Goal: Transaction & Acquisition: Purchase product/service

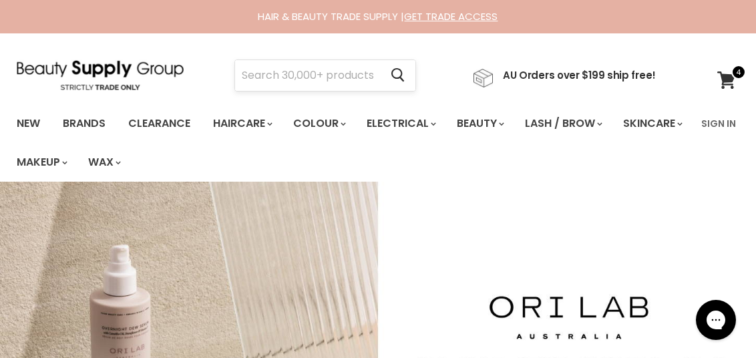
click at [325, 78] on input "Search" at bounding box center [307, 75] width 145 height 31
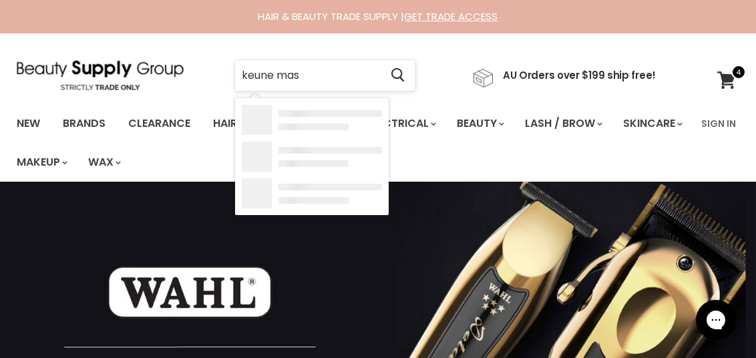
type input "keune mask"
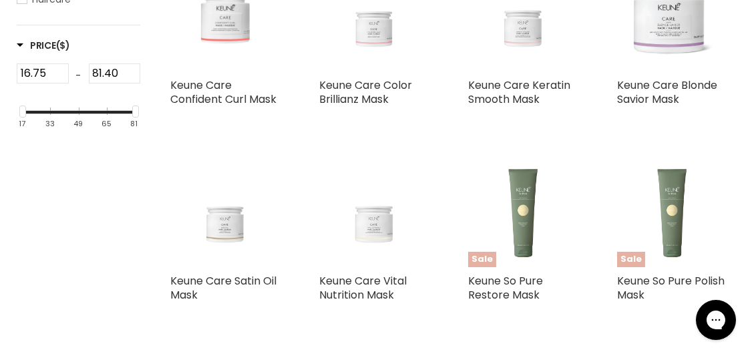
scroll to position [333, 0]
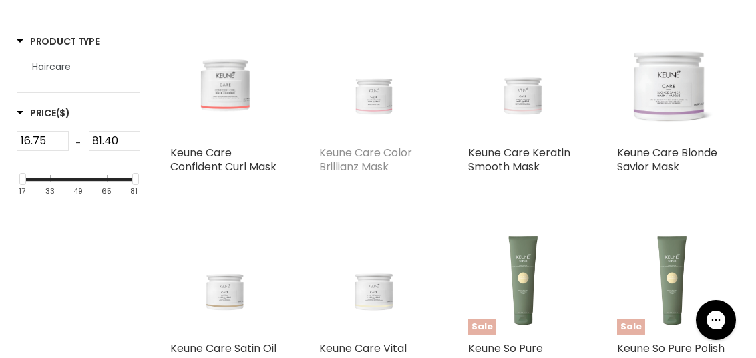
click at [370, 156] on link "Keune Care Color Brillianz Mask" at bounding box center [365, 159] width 93 height 29
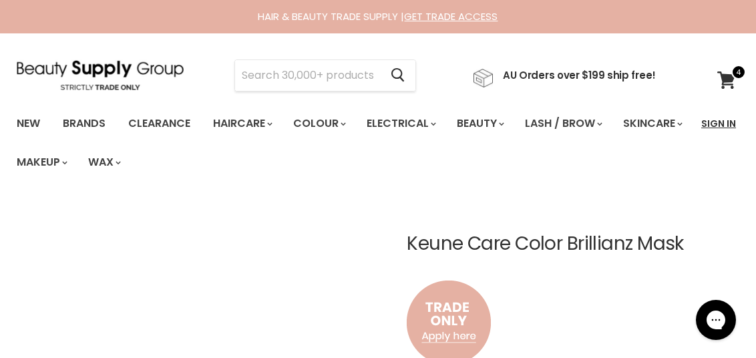
click at [740, 120] on link "Sign In" at bounding box center [718, 124] width 51 height 28
click at [708, 122] on link "Sign In" at bounding box center [718, 124] width 51 height 28
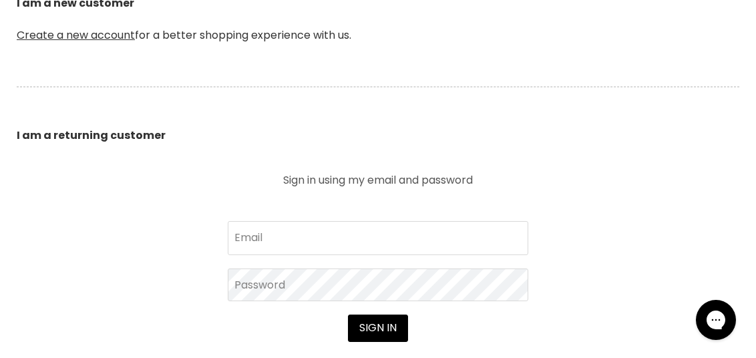
scroll to position [468, 0]
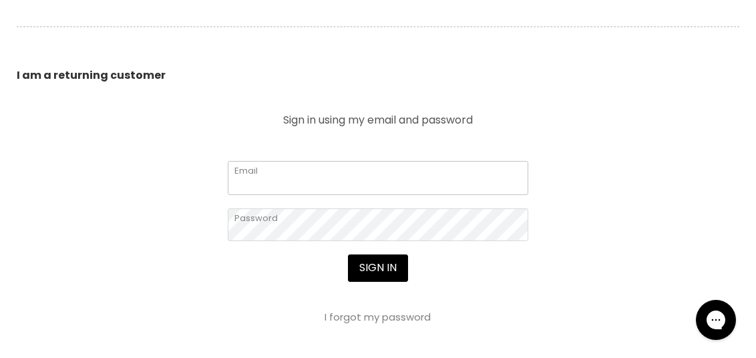
click at [299, 172] on input "Email" at bounding box center [378, 177] width 301 height 33
type input "lajohair23@gmail.com"
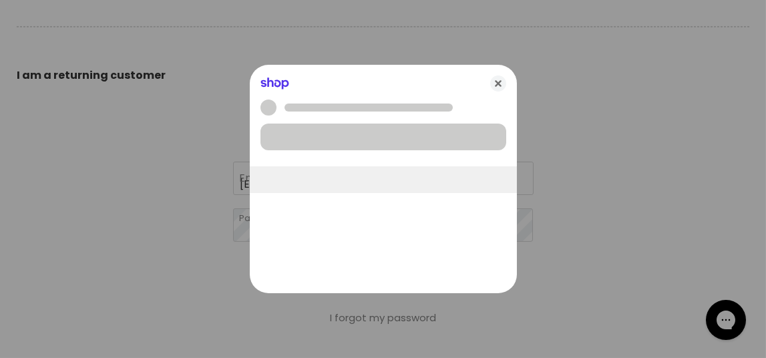
click at [385, 272] on div at bounding box center [383, 179] width 766 height 358
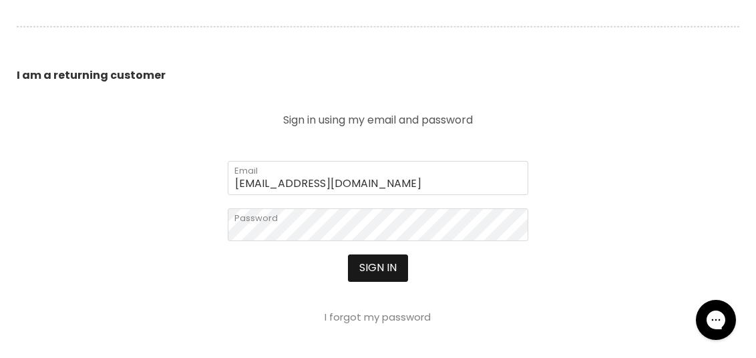
click at [379, 271] on button "Sign in" at bounding box center [378, 268] width 60 height 27
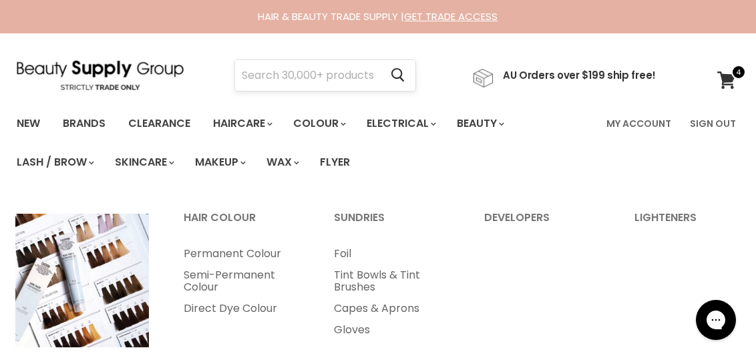
click at [319, 85] on input "Search" at bounding box center [307, 75] width 145 height 31
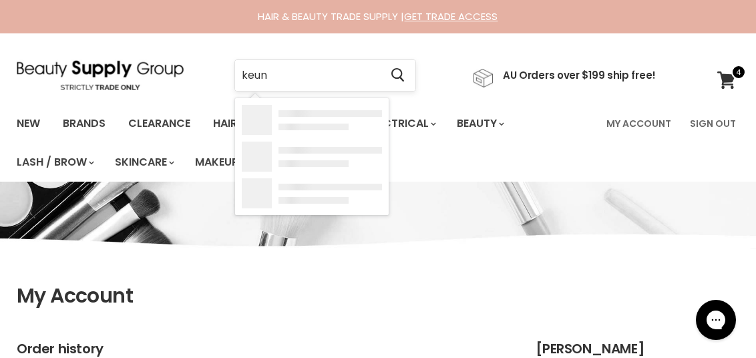
type input "keune"
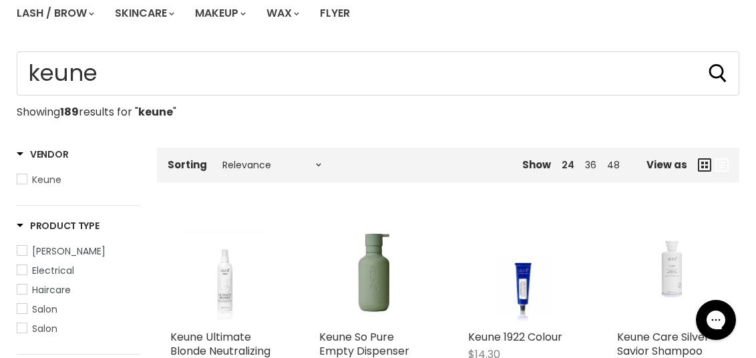
scroll to position [66, 0]
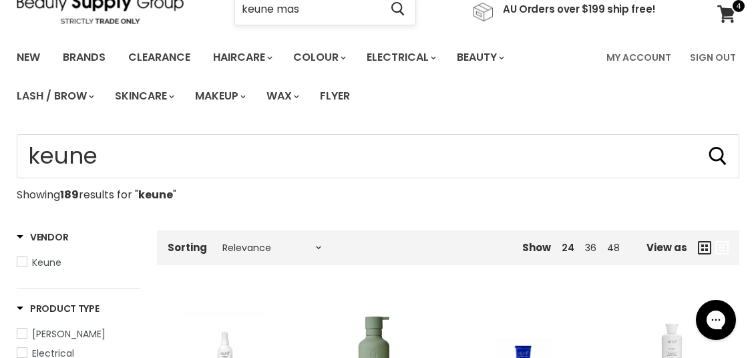
type input "keune mask"
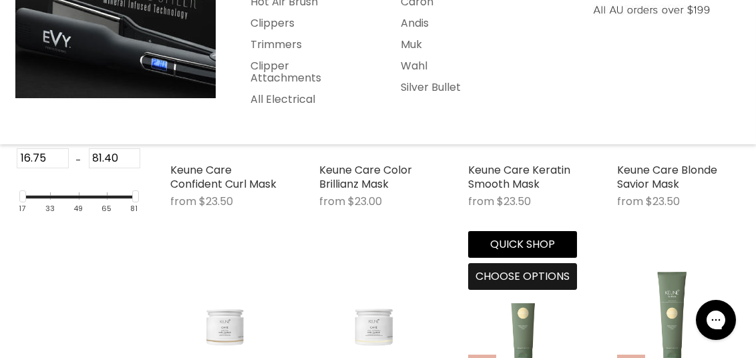
scroll to position [333, 0]
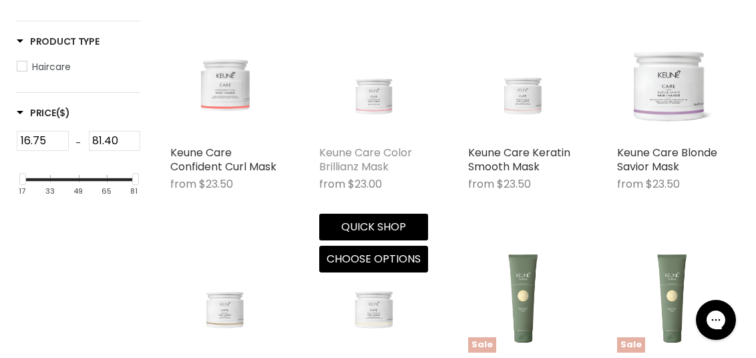
click at [375, 165] on link "Keune Care Color Brillianz Mask" at bounding box center [365, 159] width 93 height 29
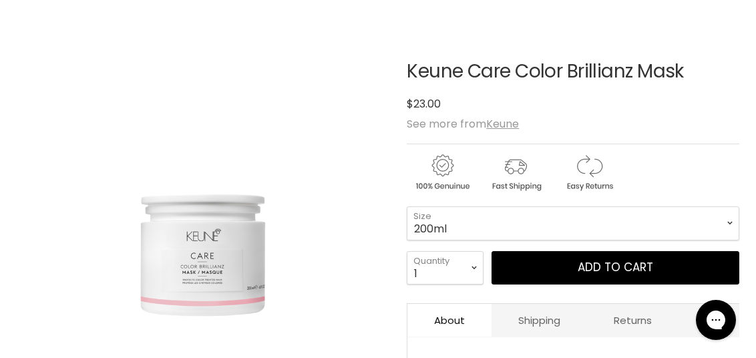
scroll to position [200, 0]
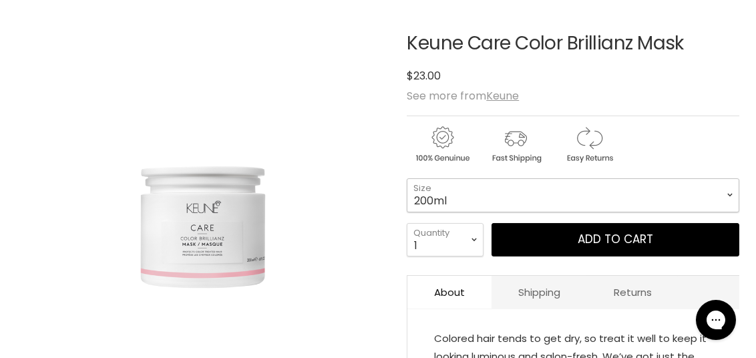
click at [474, 199] on select "200ml 500ml" at bounding box center [573, 194] width 333 height 33
click at [407, 178] on select "200ml 500ml" at bounding box center [573, 194] width 333 height 33
click at [450, 245] on select "1 2 3 4 5 6 7 8 9 10+" at bounding box center [445, 239] width 77 height 33
select select "2"
click at [407, 223] on select "1 2 3 4 5 6 7 8 9 10+" at bounding box center [445, 239] width 77 height 33
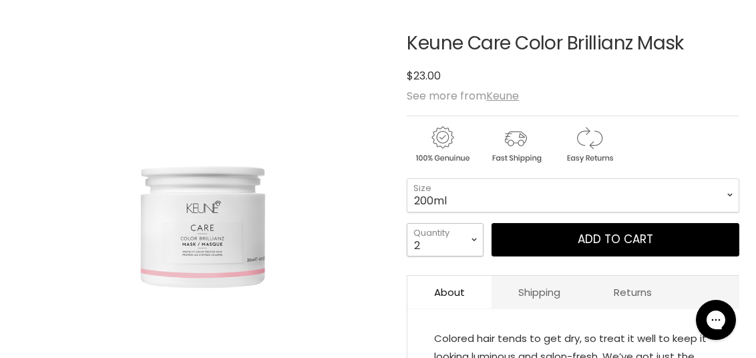
type input "2"
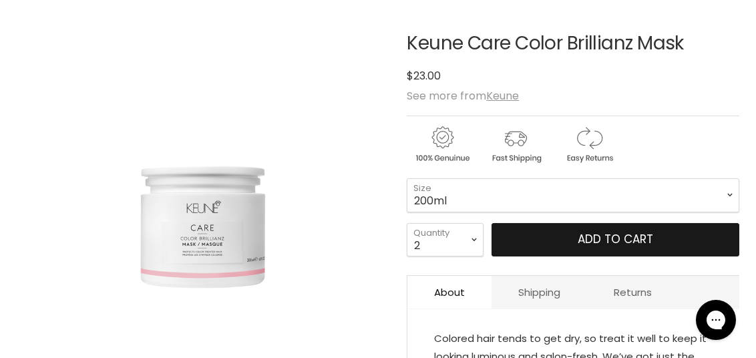
click at [565, 247] on button "Add to cart" at bounding box center [616, 239] width 248 height 33
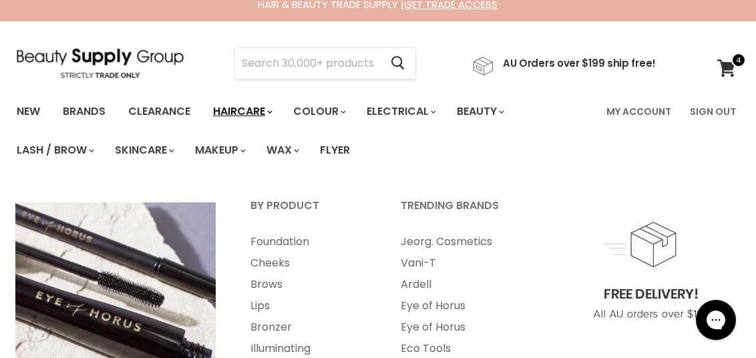
scroll to position [0, 0]
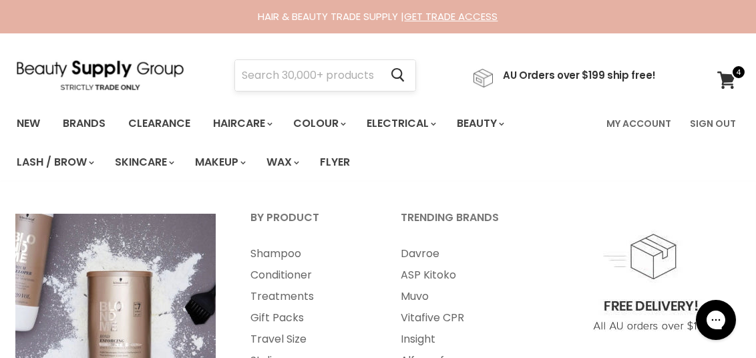
click at [268, 80] on input "Search" at bounding box center [307, 75] width 145 height 31
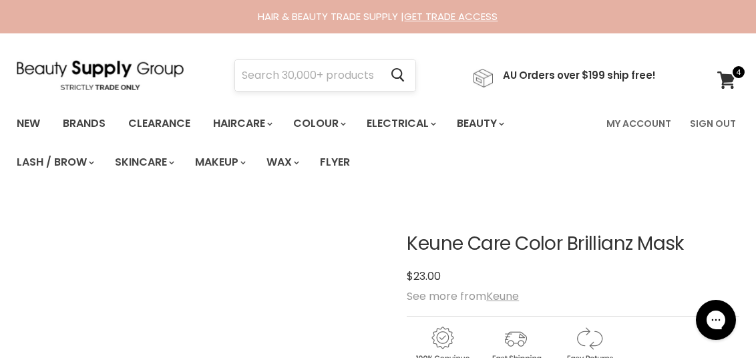
scroll to position [259, 0]
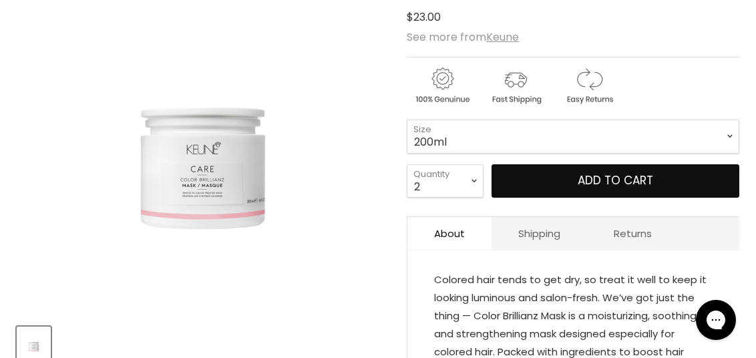
click at [492, 164] on button "Add to cart" at bounding box center [616, 180] width 248 height 33
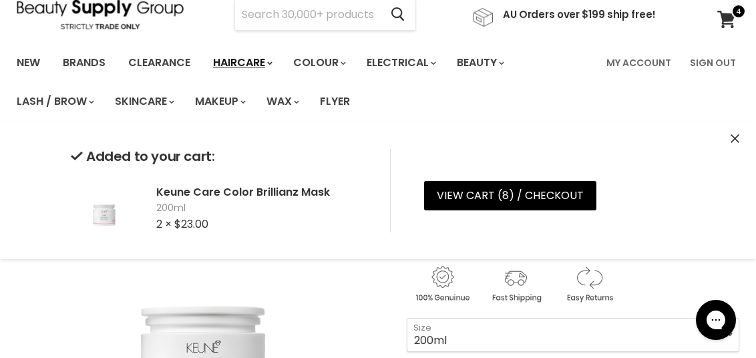
scroll to position [59, 0]
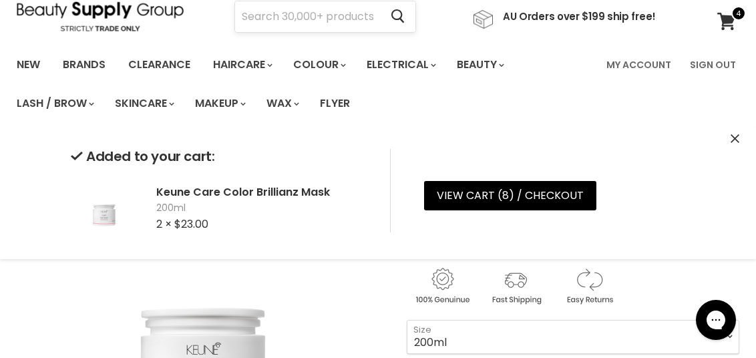
click at [289, 22] on input "Search" at bounding box center [307, 16] width 145 height 31
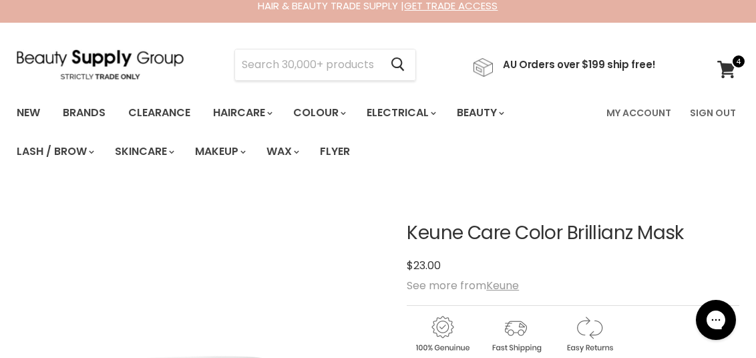
scroll to position [0, 0]
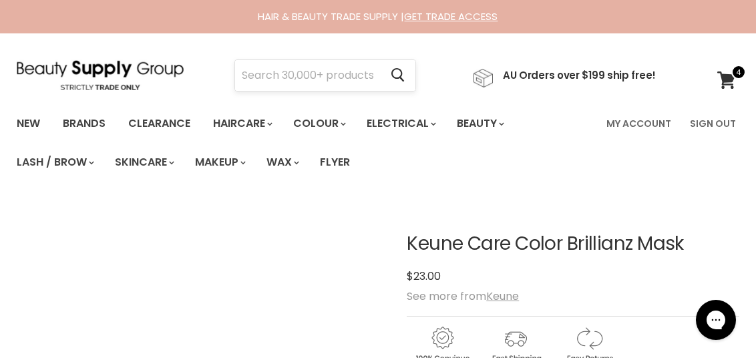
click at [267, 76] on input "Search" at bounding box center [307, 75] width 145 height 31
type input "jeval"
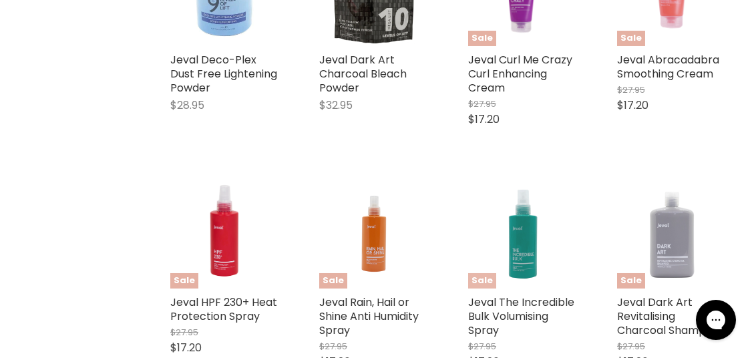
scroll to position [601, 0]
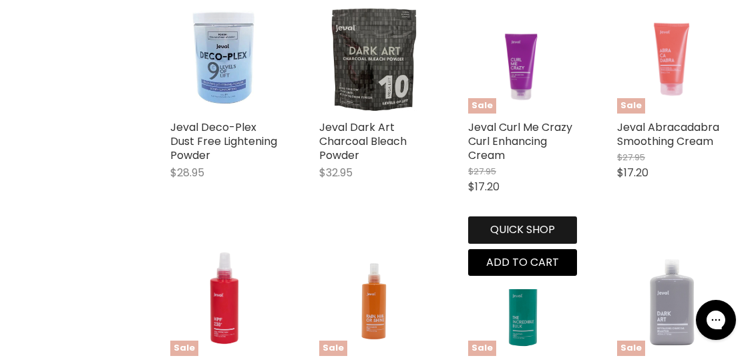
click at [521, 224] on button "Quick shop" at bounding box center [522, 229] width 109 height 27
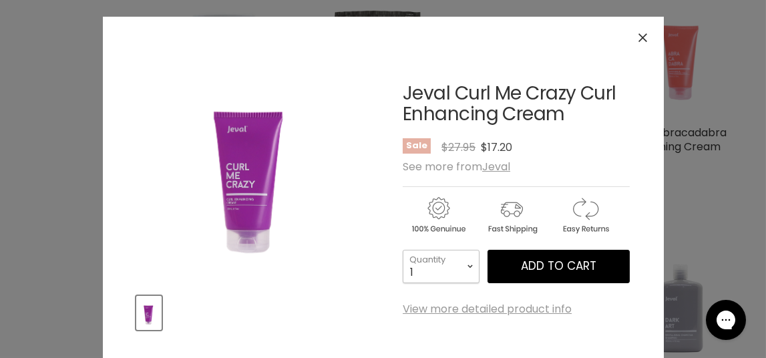
drag, startPoint x: 451, startPoint y: 266, endPoint x: 451, endPoint y: 258, distance: 8.0
click at [451, 266] on select "1 2 3 4 5 6 7 8 9 10+" at bounding box center [441, 266] width 77 height 33
select select "2"
click at [403, 250] on select "1 2 3 4 5 6 7 8 9 10+" at bounding box center [441, 266] width 77 height 33
type input "2"
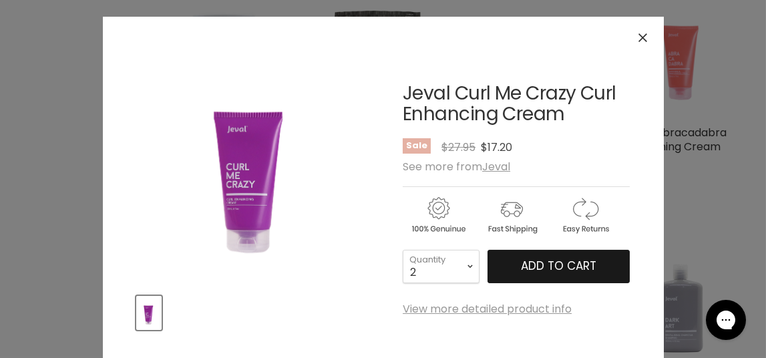
click at [526, 263] on span "Add to cart" at bounding box center [558, 266] width 75 height 16
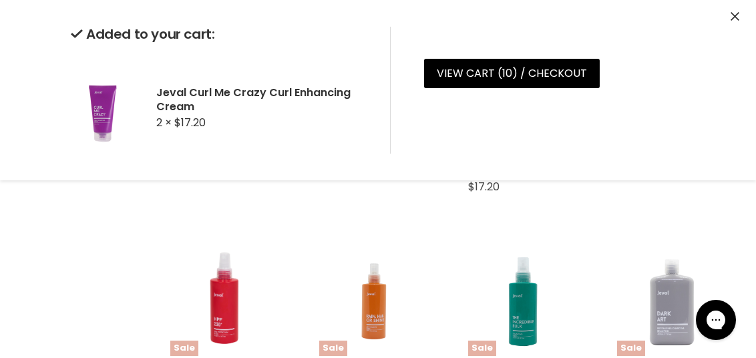
click at [732, 12] on icon "Close" at bounding box center [735, 16] width 9 height 9
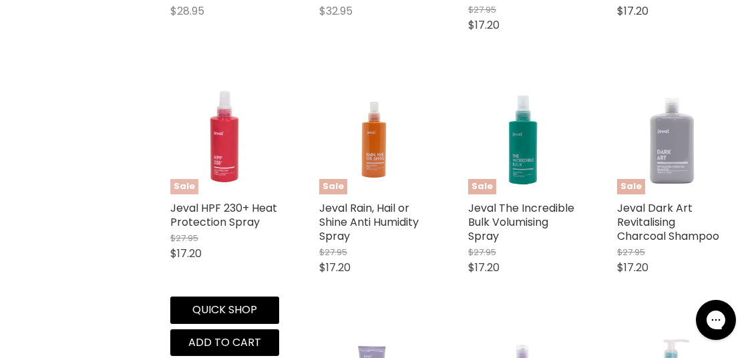
scroll to position [802, 0]
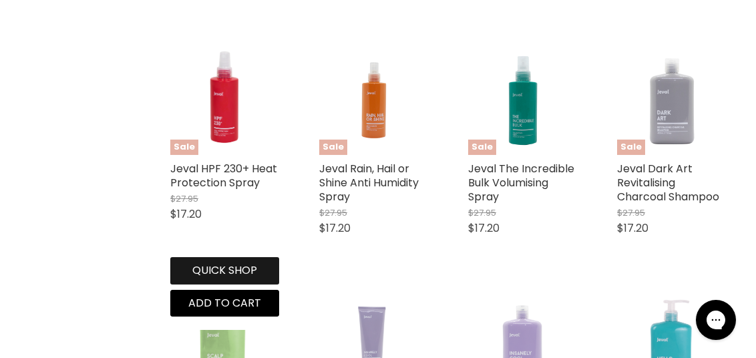
click at [231, 273] on button "Quick shop" at bounding box center [224, 270] width 109 height 27
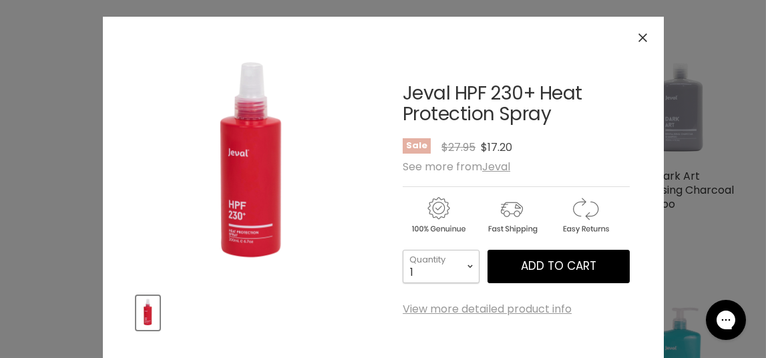
click at [460, 278] on select "1 2 3 4 5 6 7 8 9 10+" at bounding box center [441, 266] width 77 height 33
select select "3"
click at [403, 250] on select "1 2 3 4 5 6 7 8 9 10+" at bounding box center [441, 266] width 77 height 33
type input "3"
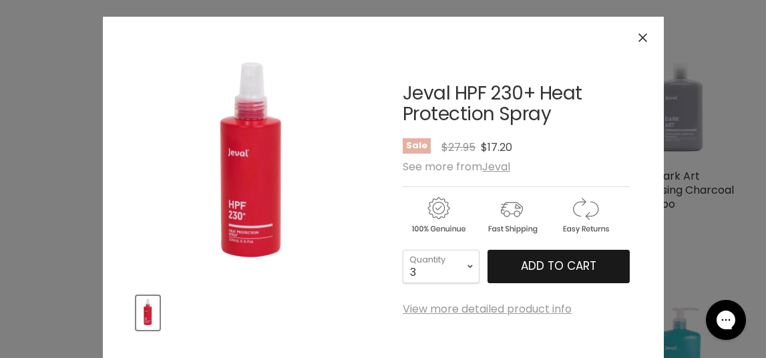
click at [529, 277] on button "Add to cart" at bounding box center [559, 266] width 142 height 33
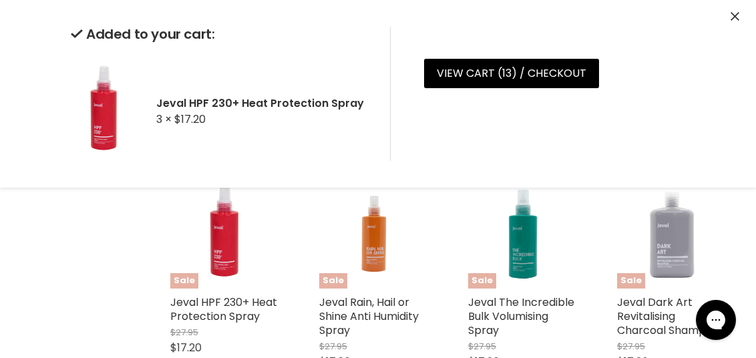
scroll to position [735, 0]
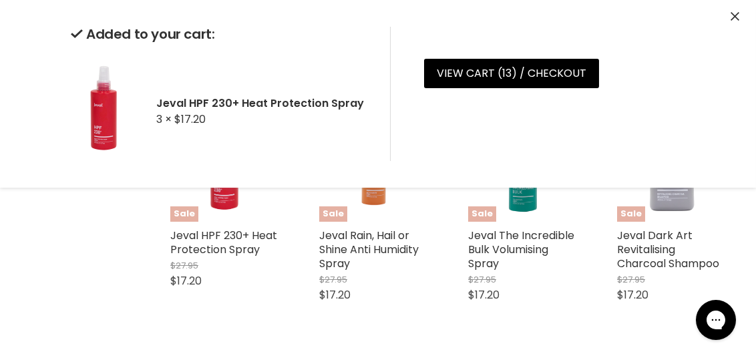
click at [515, 315] on div "Quick shop Add to cart" at bounding box center [523, 282] width 114 height 65
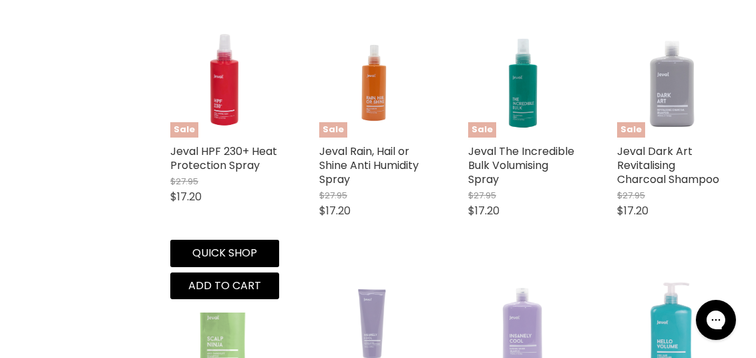
scroll to position [868, 0]
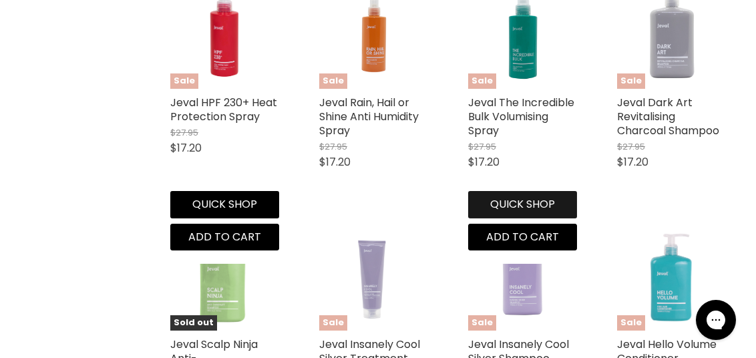
click at [520, 204] on button "Quick shop" at bounding box center [522, 204] width 109 height 27
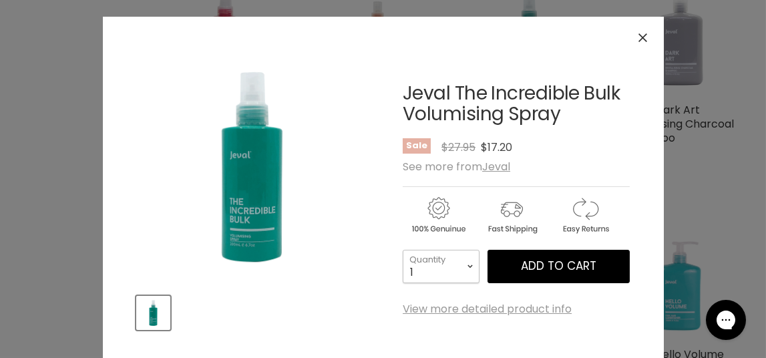
click at [461, 263] on select "1 2 3 4 5 6 7 8 9 10+" at bounding box center [441, 266] width 77 height 33
select select "3"
click at [403, 250] on select "1 2 3 4 5 6 7 8 9 10+" at bounding box center [441, 266] width 77 height 33
type input "3"
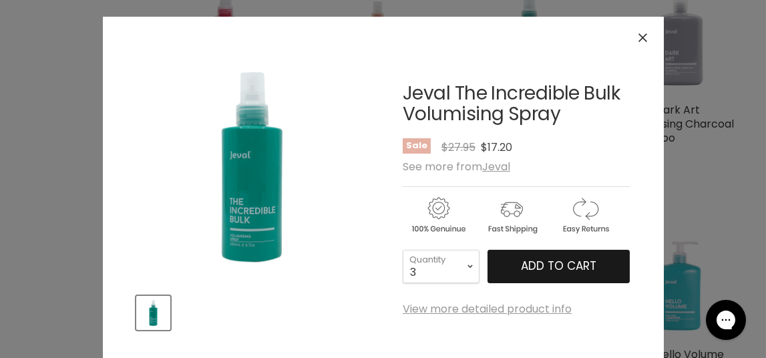
click at [551, 263] on span "Add to cart" at bounding box center [558, 266] width 75 height 16
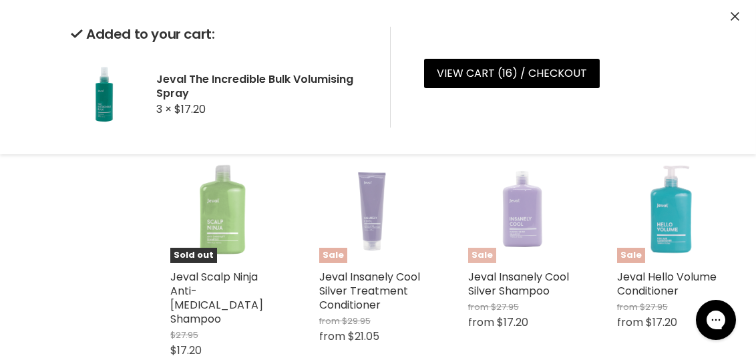
scroll to position [1002, 0]
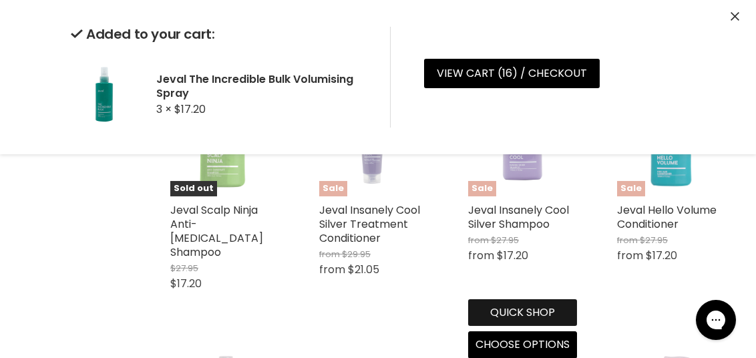
click at [540, 316] on div "Quick shop Choose options" at bounding box center [523, 326] width 114 height 65
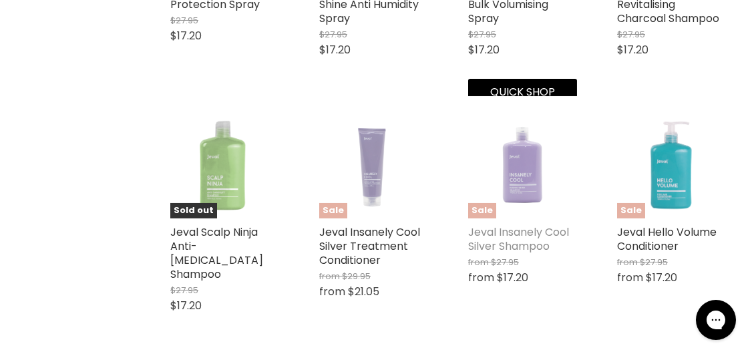
scroll to position [1029, 0]
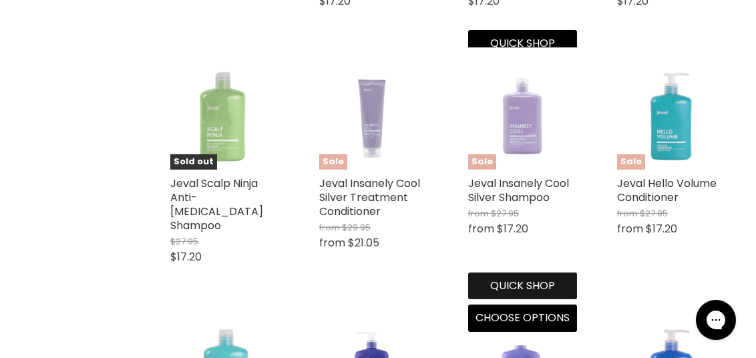
click at [532, 279] on button "Quick shop" at bounding box center [522, 286] width 109 height 27
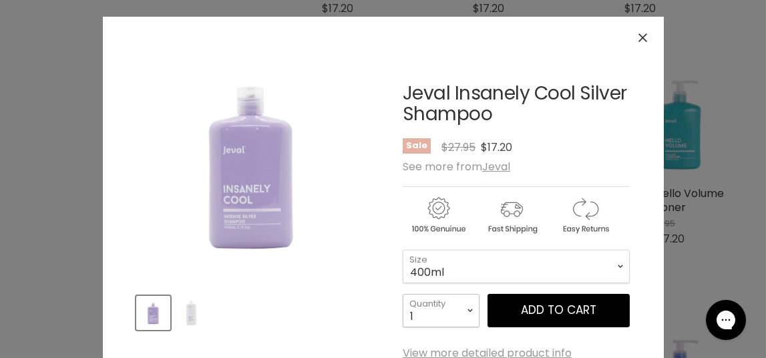
drag, startPoint x: 446, startPoint y: 305, endPoint x: 446, endPoint y: 293, distance: 11.4
click at [446, 305] on select "1 2 3 4 5 6 7 8 9 10+" at bounding box center [441, 310] width 77 height 33
select select "2"
click at [403, 294] on select "1 2 3 4 5 6 7 8 9 10+" at bounding box center [441, 310] width 77 height 33
type input "2"
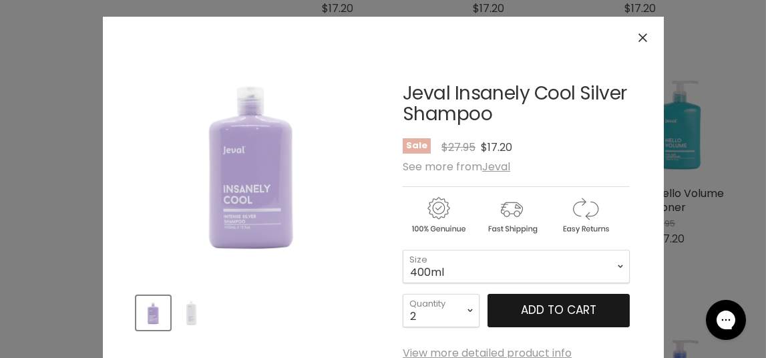
click at [534, 315] on span "Add to cart" at bounding box center [558, 310] width 75 height 16
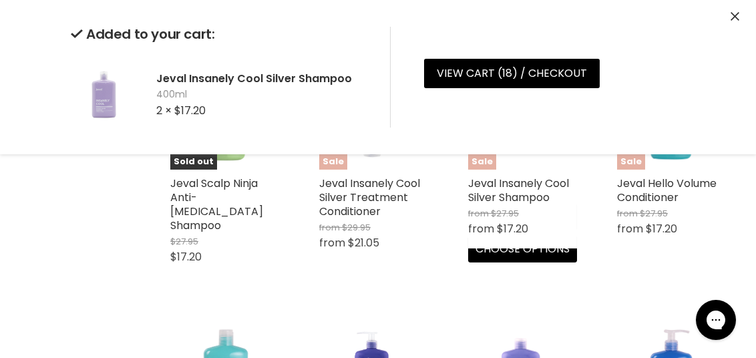
click at [517, 276] on div "Sale Jeval Insanely Cool Silver Shampoo from $27.95 from $17.20 Jeval Quick sho…" at bounding box center [523, 161] width 136 height 228
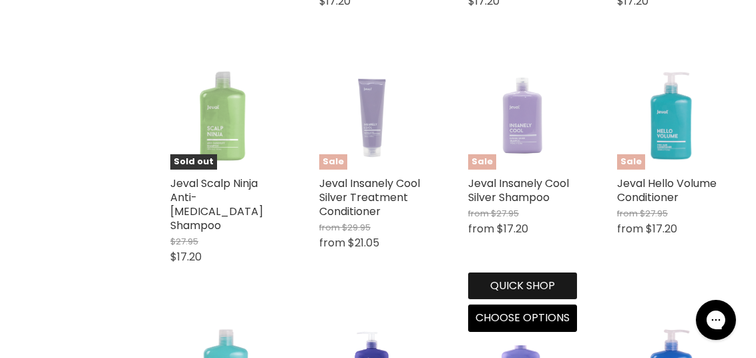
click at [516, 280] on button "Quick shop" at bounding box center [522, 286] width 109 height 27
select select "2"
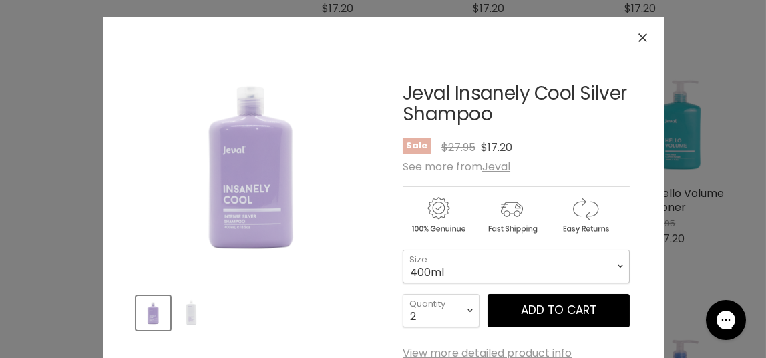
click at [456, 265] on select "400ml 1 Litre" at bounding box center [516, 266] width 227 height 33
click at [403, 250] on select "400ml 1 Litre" at bounding box center [516, 266] width 227 height 33
select select "1 Litre"
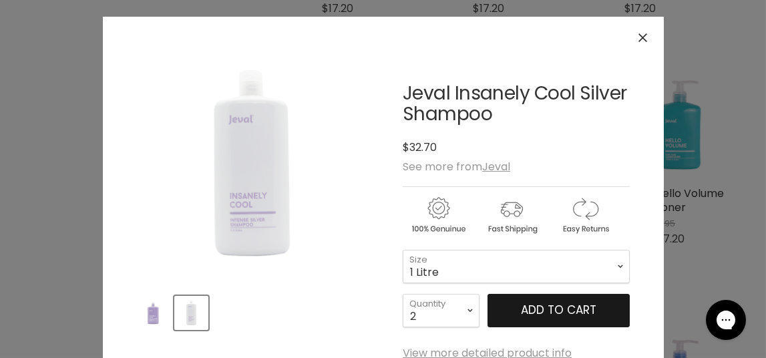
click at [562, 309] on button "Add to cart" at bounding box center [559, 310] width 142 height 33
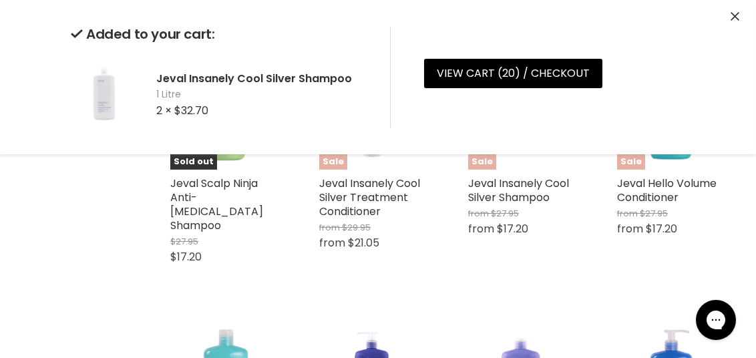
click at [380, 263] on div "Quick shop Choose options" at bounding box center [374, 230] width 114 height 65
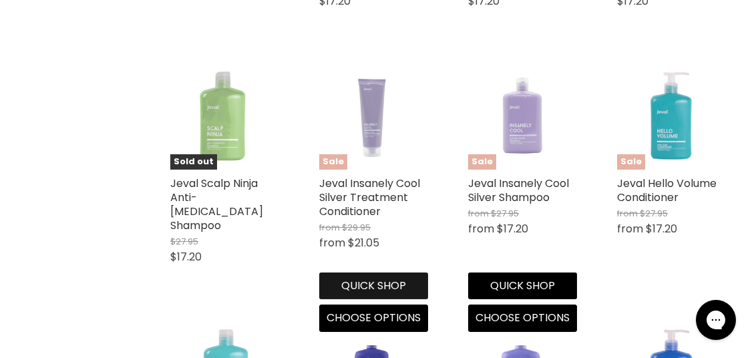
click at [359, 280] on button "Quick shop" at bounding box center [373, 286] width 109 height 27
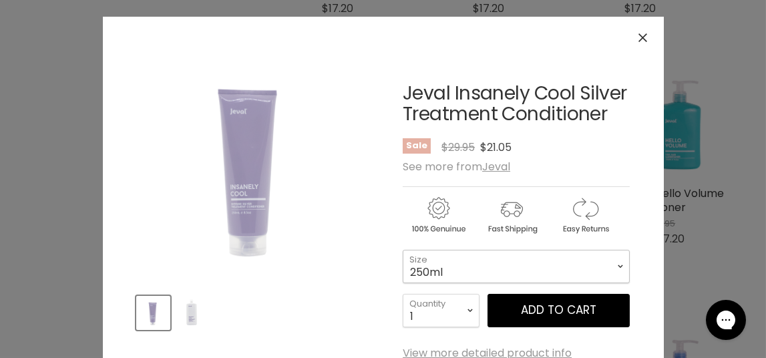
click at [440, 272] on select "250ml 1 Litre" at bounding box center [516, 266] width 227 height 33
click at [403, 250] on select "250ml 1 Litre" at bounding box center [516, 266] width 227 height 33
click at [448, 305] on select "1 2 3 4 5 6 7 8 9 10+" at bounding box center [441, 310] width 77 height 33
select select "2"
click at [403, 294] on select "1 2 3 4 5 6 7 8 9 10+" at bounding box center [441, 310] width 77 height 33
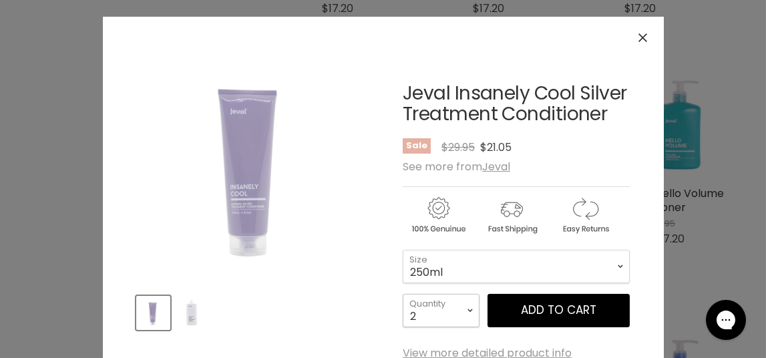
type input "2"
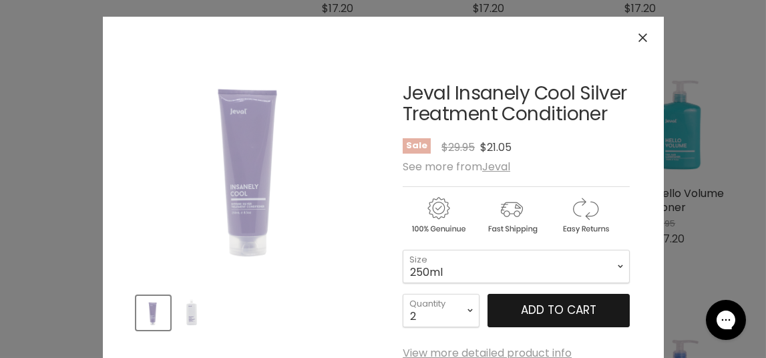
click at [525, 304] on span "Add to cart" at bounding box center [558, 310] width 75 height 16
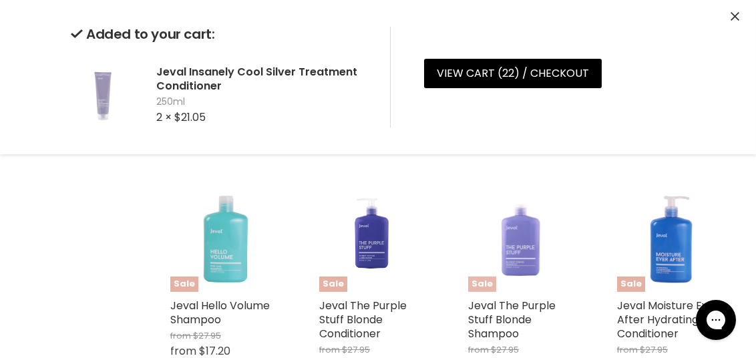
scroll to position [1229, 0]
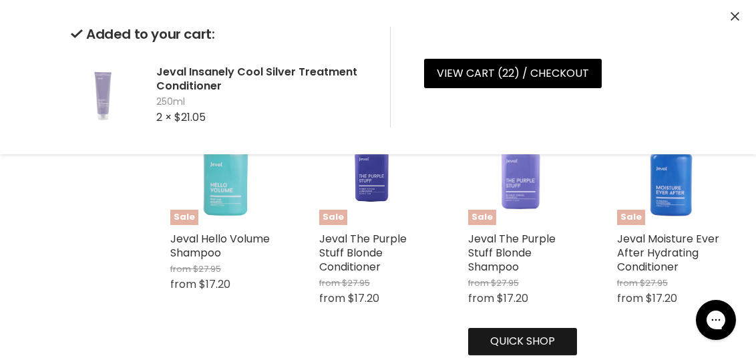
click at [520, 325] on div "Quick shop Choose options" at bounding box center [523, 355] width 114 height 65
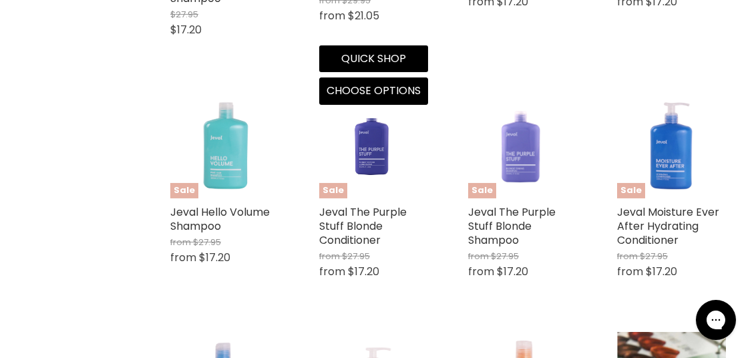
scroll to position [1271, 0]
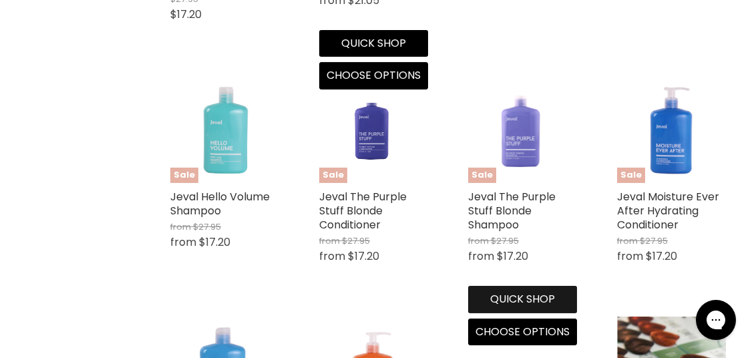
click at [523, 297] on button "Quick shop" at bounding box center [522, 299] width 109 height 27
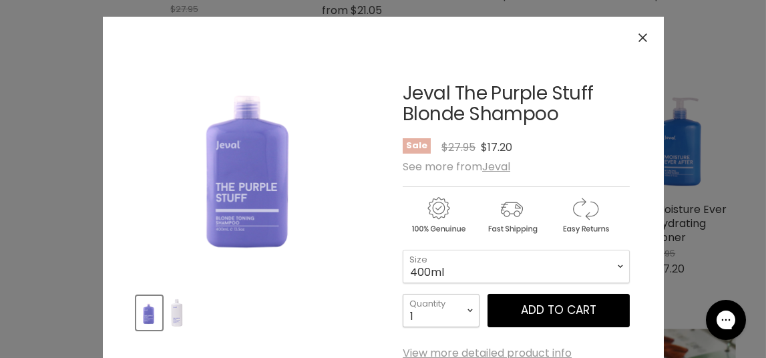
drag, startPoint x: 452, startPoint y: 316, endPoint x: 454, endPoint y: 295, distance: 21.5
click at [452, 316] on select "1 2 3 4 5 6 7 8 9 10+" at bounding box center [441, 310] width 77 height 33
select select "2"
click at [403, 294] on select "1 2 3 4 5 6 7 8 9 10+" at bounding box center [441, 310] width 77 height 33
type input "2"
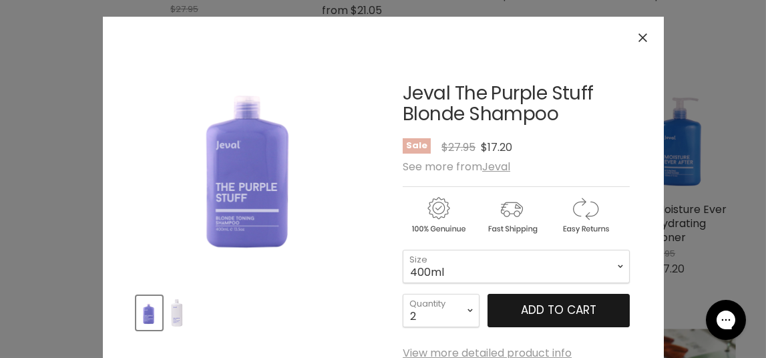
click at [548, 307] on span "Add to cart" at bounding box center [558, 310] width 75 height 16
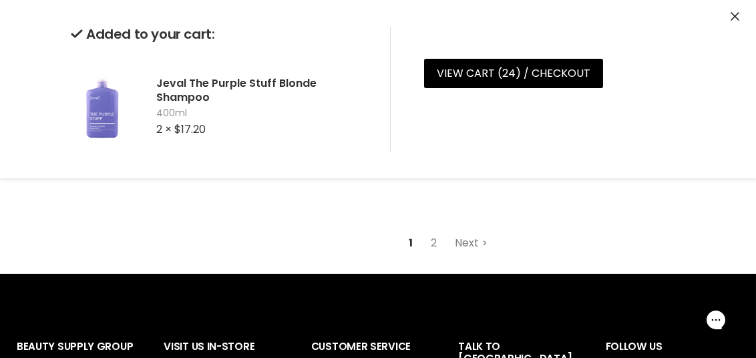
click at [461, 233] on link "Next" at bounding box center [471, 243] width 47 height 24
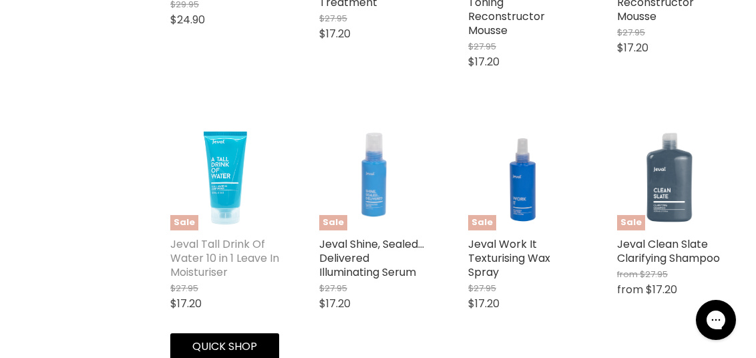
scroll to position [1319, 0]
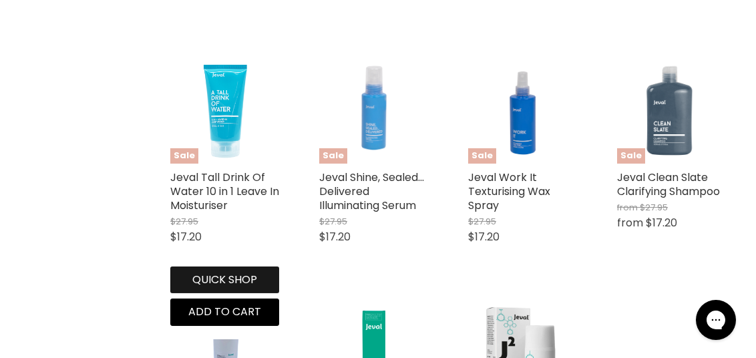
click at [221, 267] on button "Quick shop" at bounding box center [224, 280] width 109 height 27
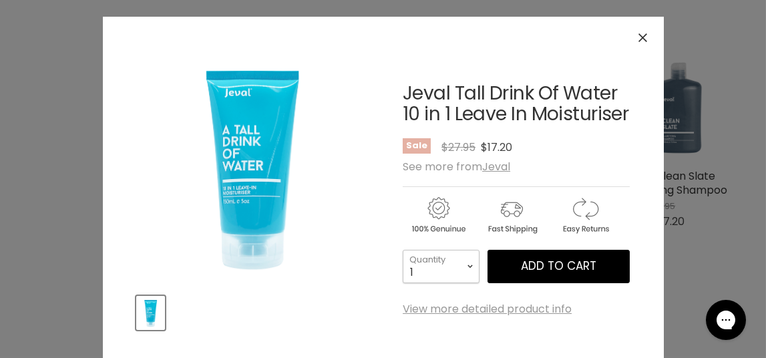
drag, startPoint x: 457, startPoint y: 271, endPoint x: 460, endPoint y: 251, distance: 19.6
click at [457, 271] on select "1 2 3 4 5 6 7 8 9 10+" at bounding box center [441, 266] width 77 height 33
select select "2"
click at [403, 250] on select "1 2 3 4 5 6 7 8 9 10+" at bounding box center [441, 266] width 77 height 33
type input "2"
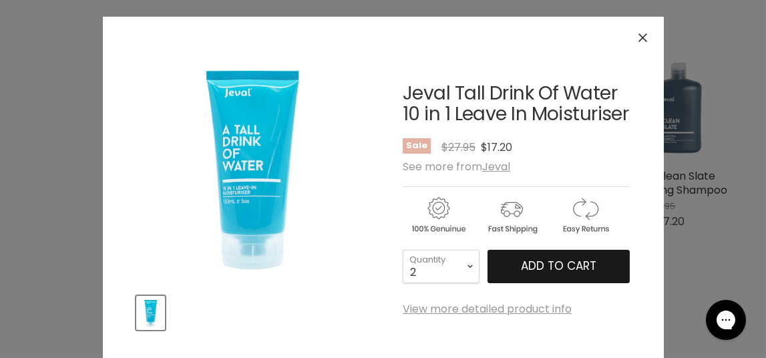
click at [532, 258] on span "Add to cart" at bounding box center [558, 266] width 75 height 16
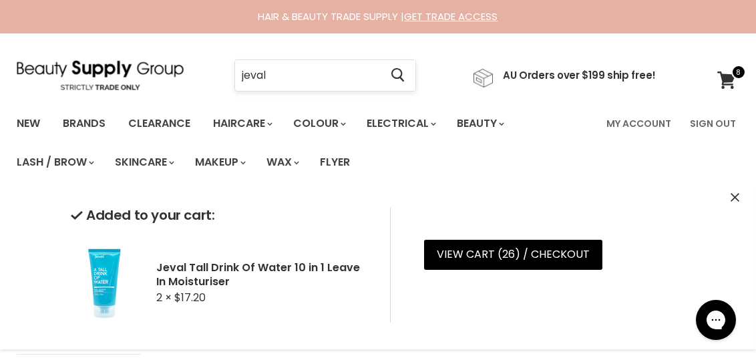
click at [295, 77] on input "jeval" at bounding box center [307, 75] width 145 height 31
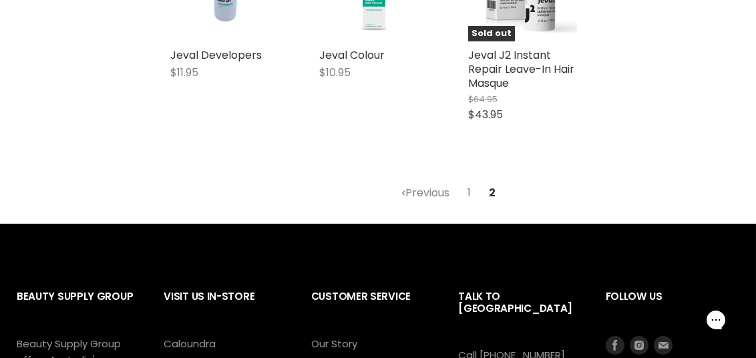
scroll to position [1584, 0]
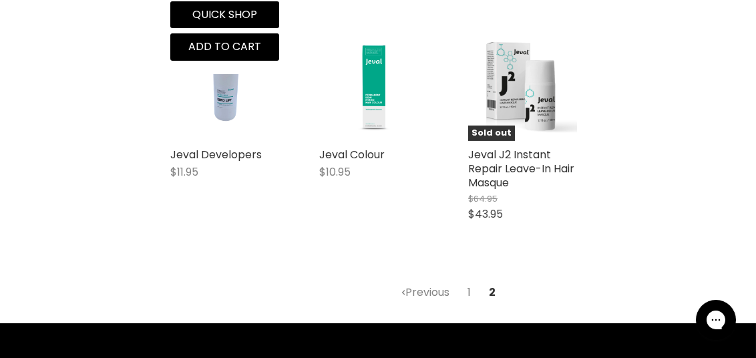
click at [472, 281] on link "1" at bounding box center [470, 293] width 18 height 24
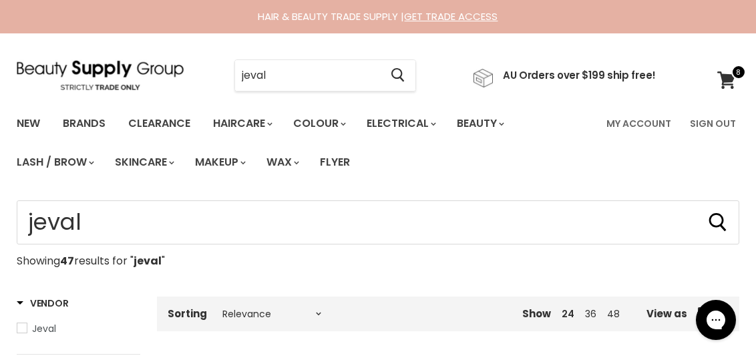
drag, startPoint x: 285, startPoint y: 69, endPoint x: 201, endPoint y: 71, distance: 83.5
click at [205, 70] on div "jeval Cancel" at bounding box center [325, 75] width 250 height 31
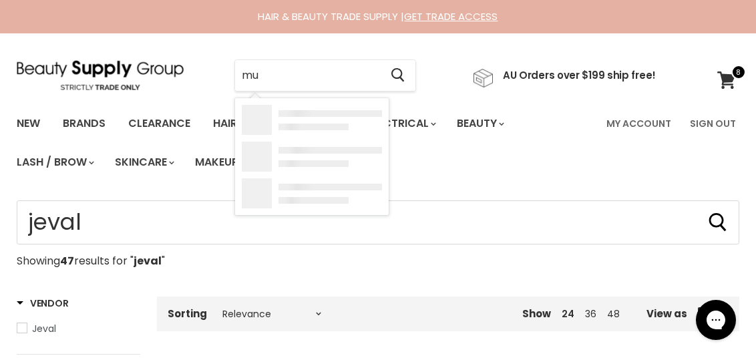
type input "muk"
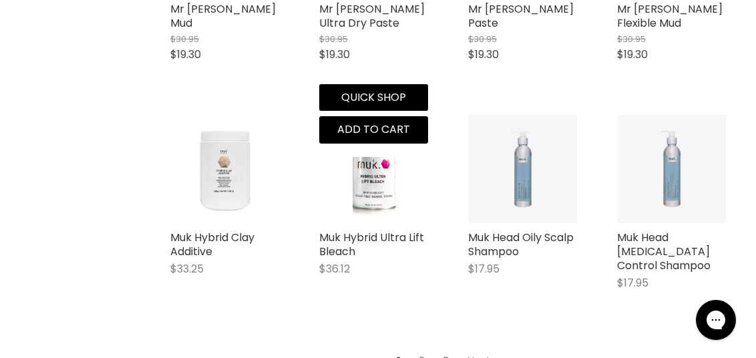
scroll to position [1470, 0]
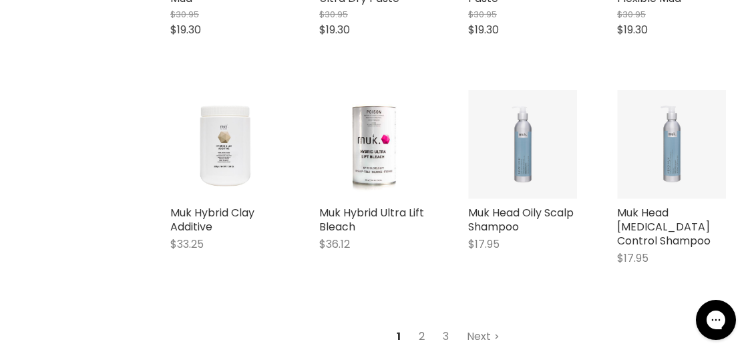
click at [424, 325] on link "2" at bounding box center [422, 337] width 21 height 24
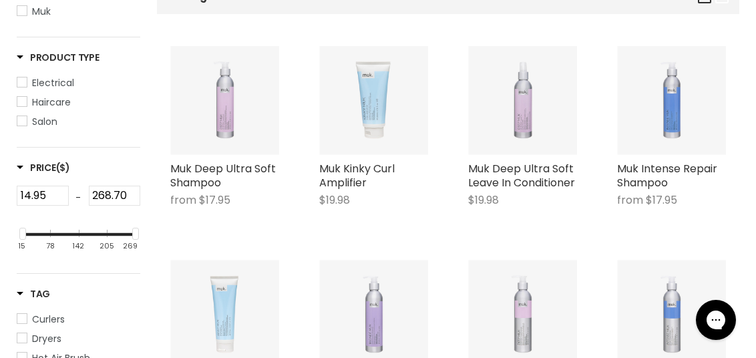
scroll to position [316, 0]
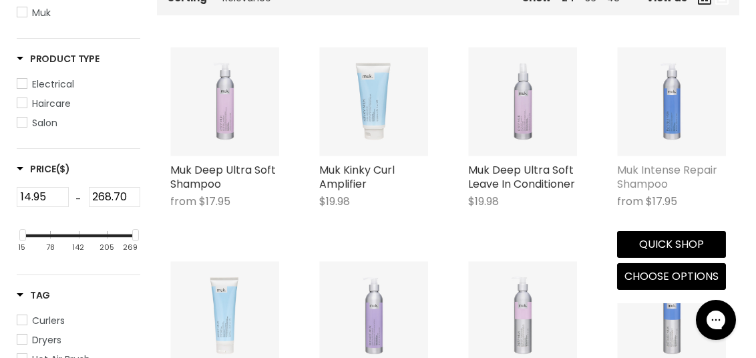
click at [659, 172] on link "Muk Intense Repair Shampoo" at bounding box center [667, 176] width 100 height 29
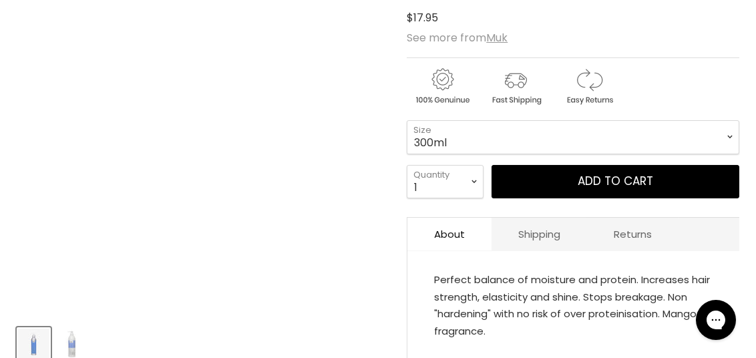
scroll to position [267, 0]
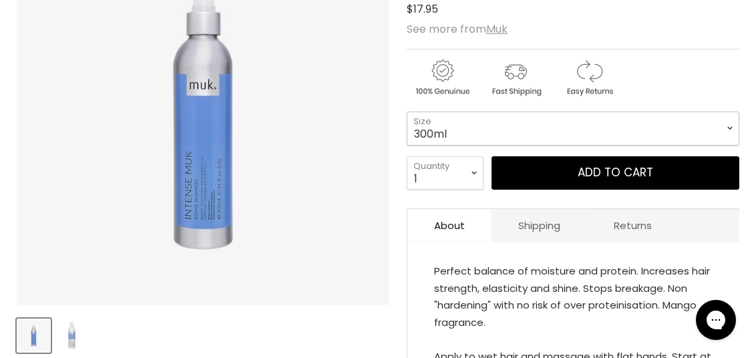
click at [441, 114] on select "300ml 1 Litre" at bounding box center [573, 128] width 333 height 33
click at [407, 112] on select "300ml 1 Litre" at bounding box center [573, 128] width 333 height 33
select select "1 Litre"
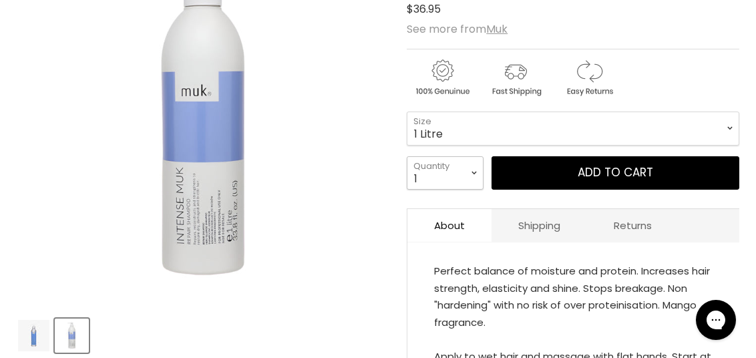
drag, startPoint x: 448, startPoint y: 171, endPoint x: 448, endPoint y: 153, distance: 18.0
click at [448, 171] on select "1 2 3 4 5 6 7 8 9 10+" at bounding box center [445, 172] width 77 height 33
select select "3"
click at [407, 156] on select "1 2 3 4 5 6 7 8 9 10+" at bounding box center [445, 172] width 77 height 33
type input "3"
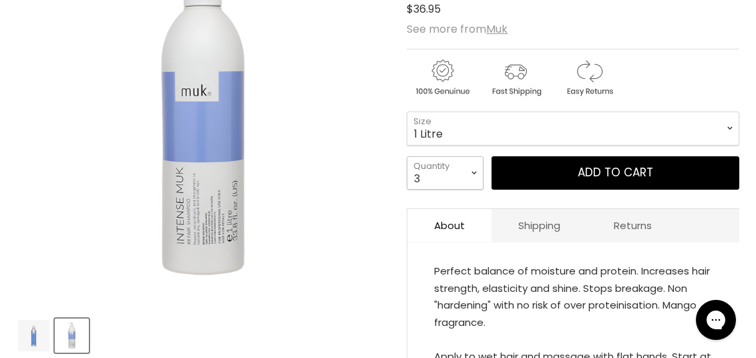
click at [444, 179] on select "1 2 3 4 5 6 7 8 9 10+" at bounding box center [445, 172] width 77 height 33
select select "2"
click at [407, 156] on select "1 2 3 4 5 6 7 8 9 10+" at bounding box center [445, 172] width 77 height 33
type input "2"
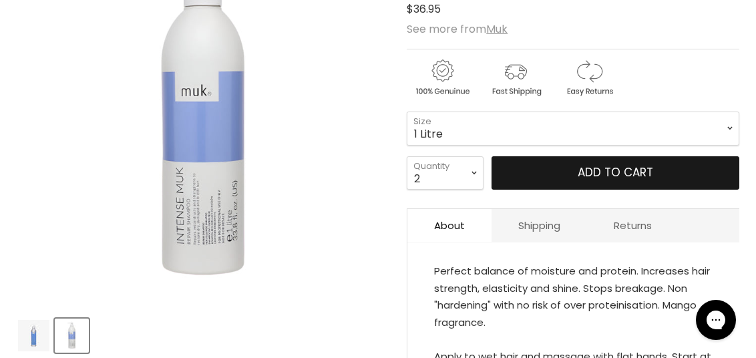
click at [579, 179] on button "Add to cart" at bounding box center [616, 172] width 248 height 33
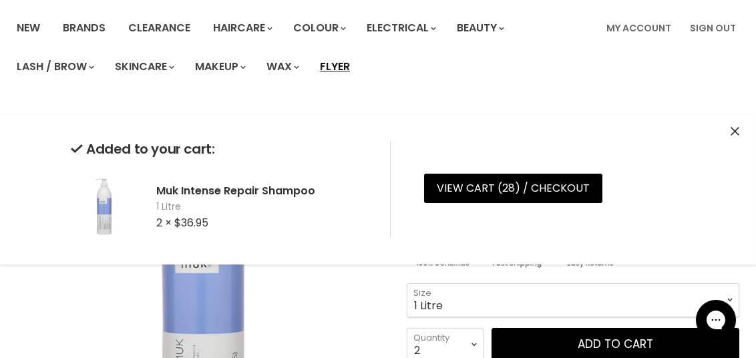
scroll to position [66, 0]
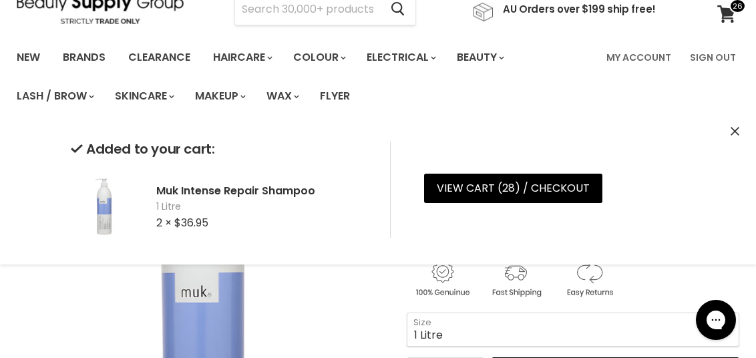
click at [736, 129] on icon "Close" at bounding box center [735, 131] width 9 height 9
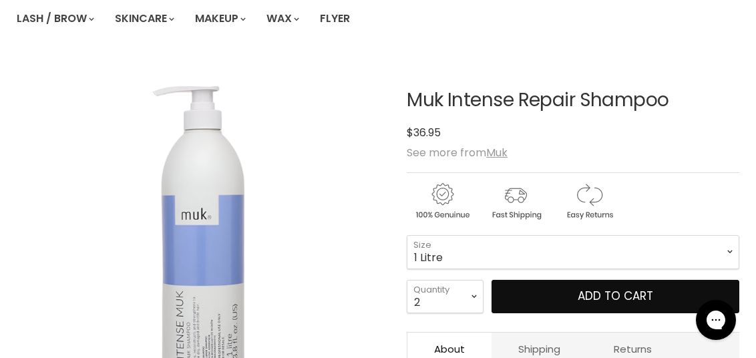
scroll to position [163, 0]
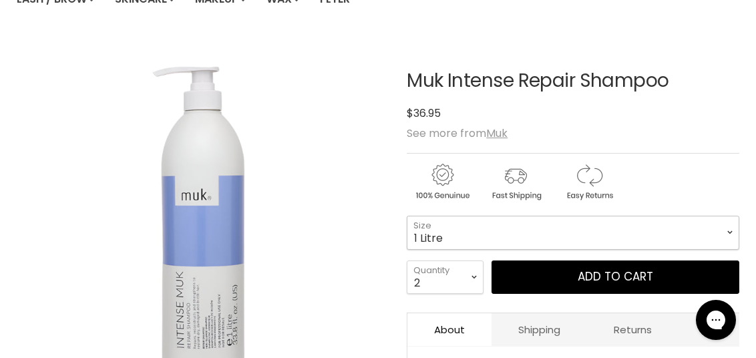
click at [438, 230] on select "300ml 1 Litre" at bounding box center [573, 232] width 333 height 33
click at [440, 233] on select "300ml 1 Litre" at bounding box center [573, 232] width 333 height 33
select select "300ml"
click at [407, 216] on select "300ml 1 Litre" at bounding box center [573, 232] width 333 height 33
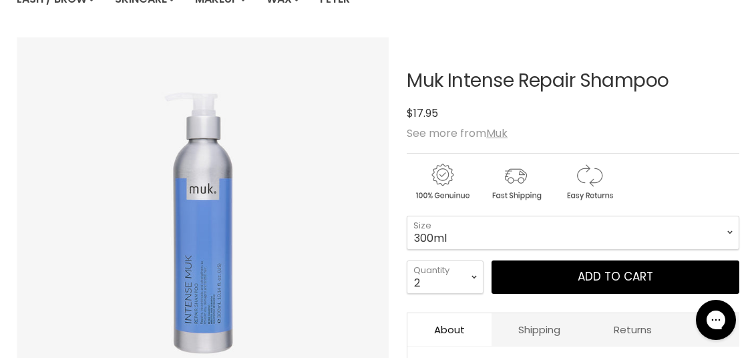
click at [446, 297] on div "Muk Intense Repair Shampoo No reviews $17.95 $17.95 See more from [GEOGRAPHIC_D…" at bounding box center [573, 299] width 333 height 524
click at [447, 283] on select "1 2 3 4 5 6 7 8 9 10+" at bounding box center [445, 277] width 77 height 33
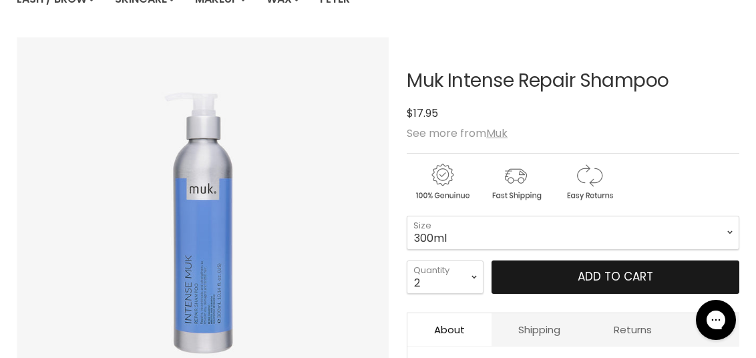
click at [563, 261] on button "Add to cart" at bounding box center [616, 277] width 248 height 33
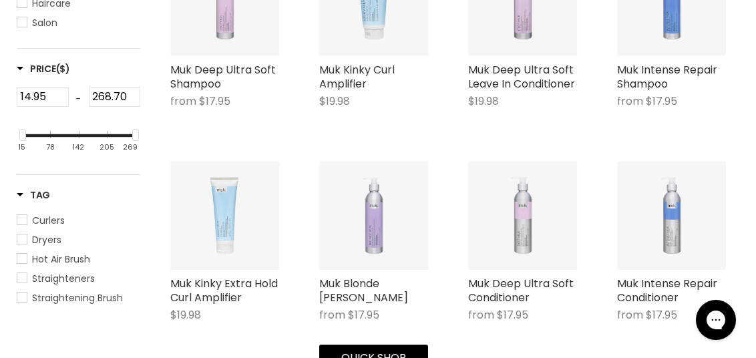
scroll to position [484, 0]
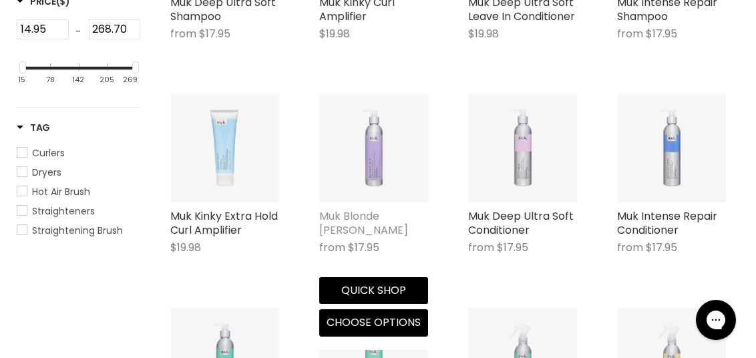
click at [353, 226] on link "Muk Blonde [PERSON_NAME]" at bounding box center [363, 222] width 89 height 29
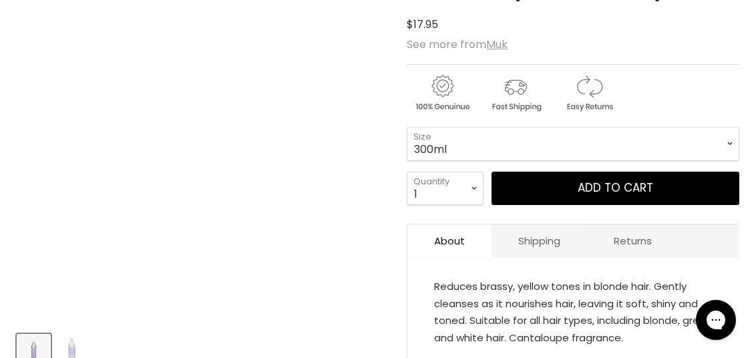
scroll to position [267, 0]
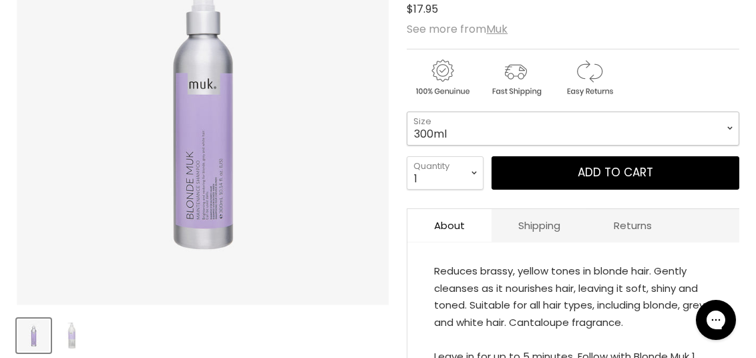
click at [453, 128] on select "300ml 1 Litre" at bounding box center [573, 128] width 333 height 33
click at [407, 112] on select "300ml 1 Litre" at bounding box center [573, 128] width 333 height 33
select select "1 Litre"
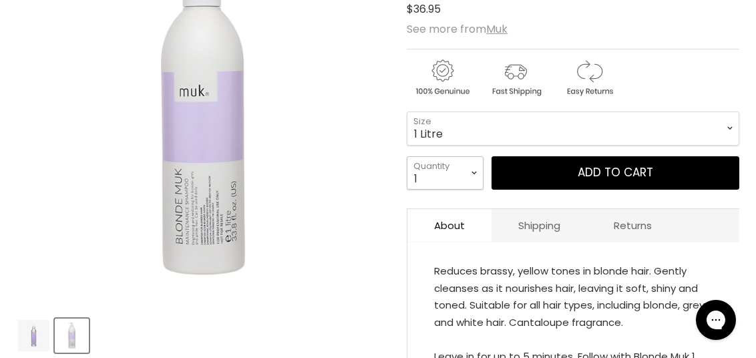
click at [465, 174] on select "1 2 3 4 5 6 7 8 9 10+" at bounding box center [445, 172] width 77 height 33
select select "3"
click at [407, 156] on select "1 2 3 4 5 6 7 8 9 10+" at bounding box center [445, 172] width 77 height 33
type input "3"
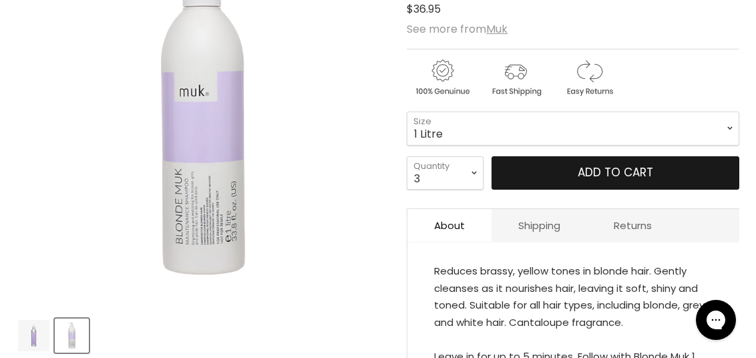
click at [637, 172] on button "Add to cart" at bounding box center [616, 172] width 248 height 33
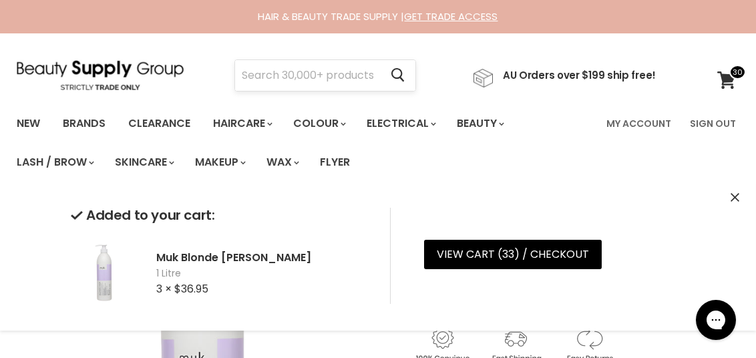
click at [333, 88] on input "Search" at bounding box center [307, 75] width 145 height 31
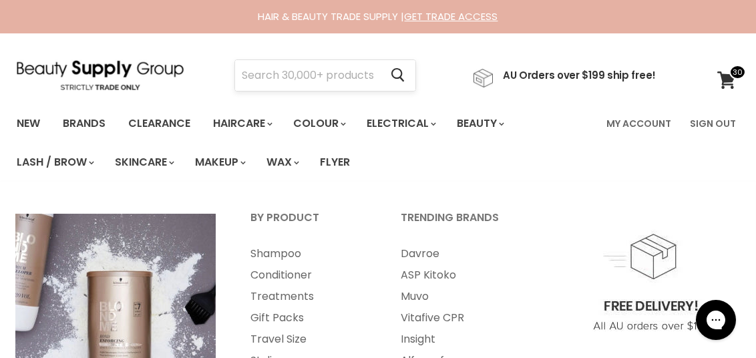
click at [280, 78] on input "Search" at bounding box center [307, 75] width 145 height 31
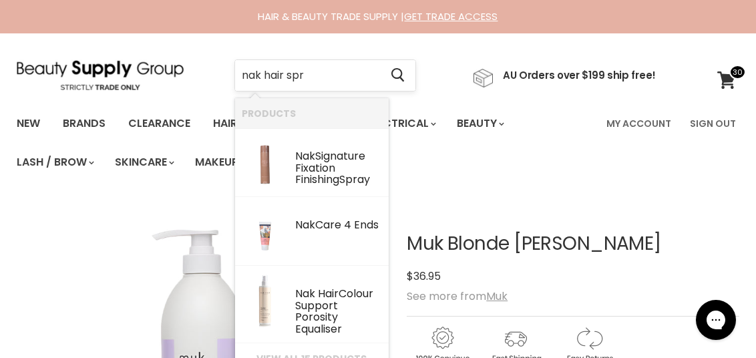
type input "nak hair spra"
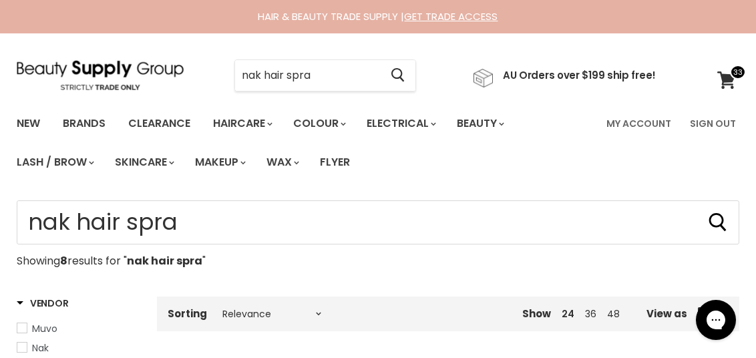
drag, startPoint x: 327, startPoint y: 71, endPoint x: 225, endPoint y: 72, distance: 101.6
click at [225, 72] on div "nak hair spra Cancel" at bounding box center [325, 75] width 250 height 31
type input "nak"
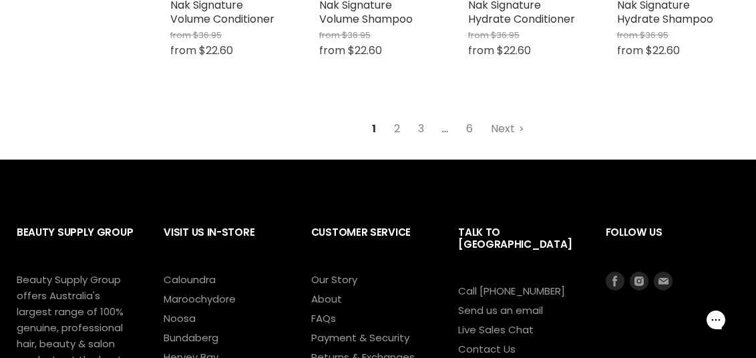
scroll to position [1537, 0]
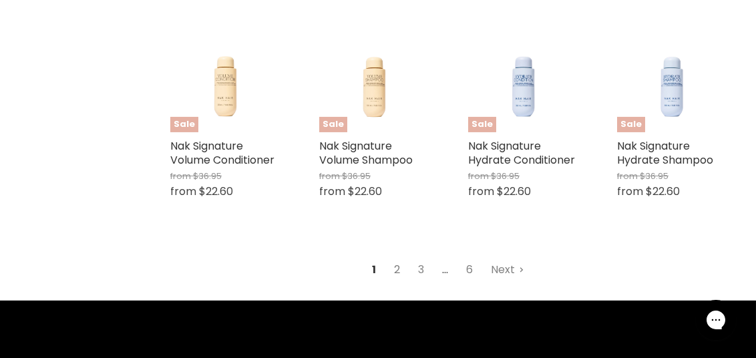
click at [402, 272] on link "2" at bounding box center [398, 270] width 21 height 24
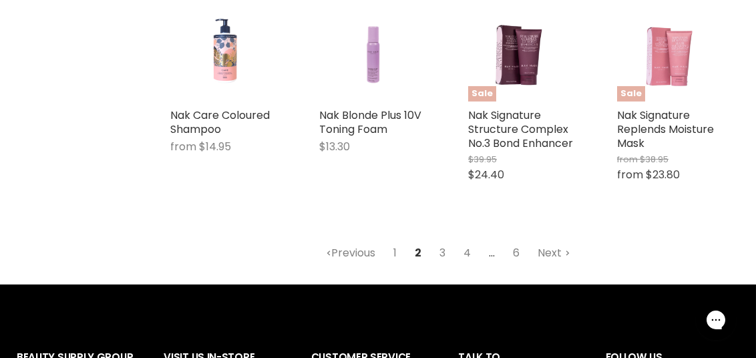
scroll to position [1519, 0]
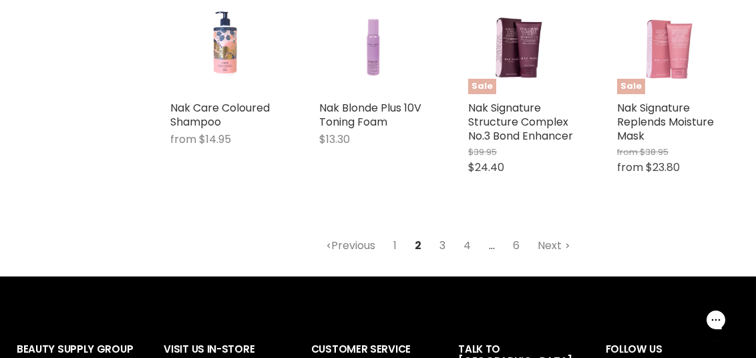
click at [443, 250] on link "3" at bounding box center [442, 246] width 21 height 24
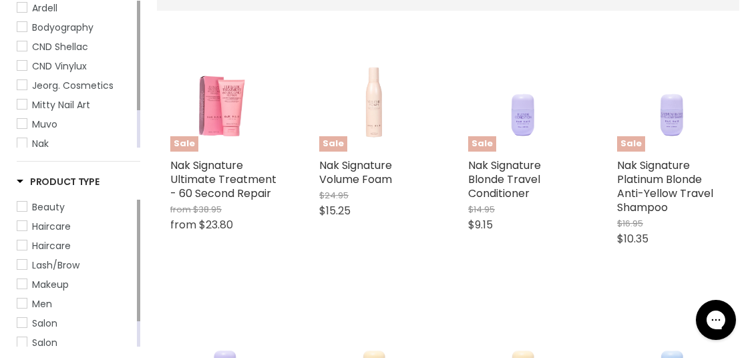
scroll to position [316, 0]
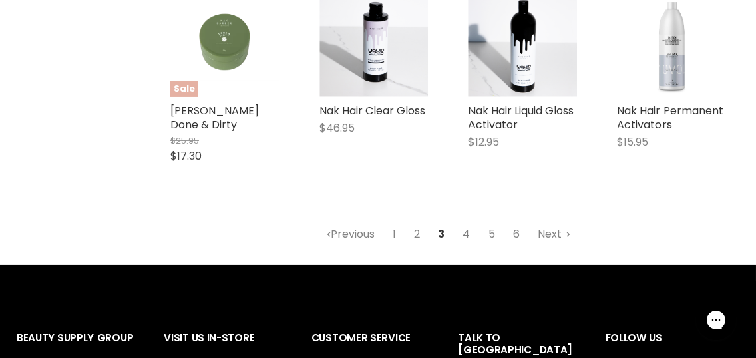
click at [468, 239] on link "4" at bounding box center [467, 234] width 22 height 24
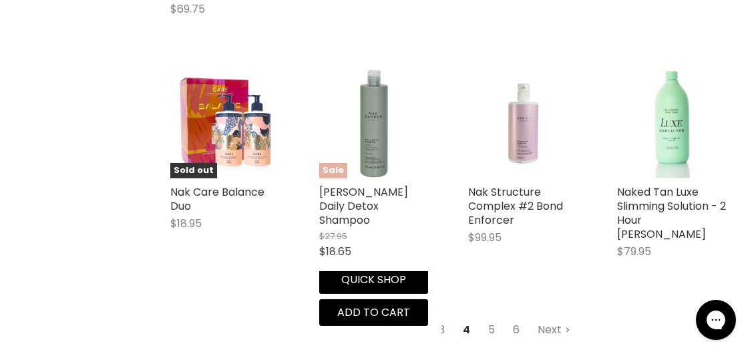
scroll to position [1519, 0]
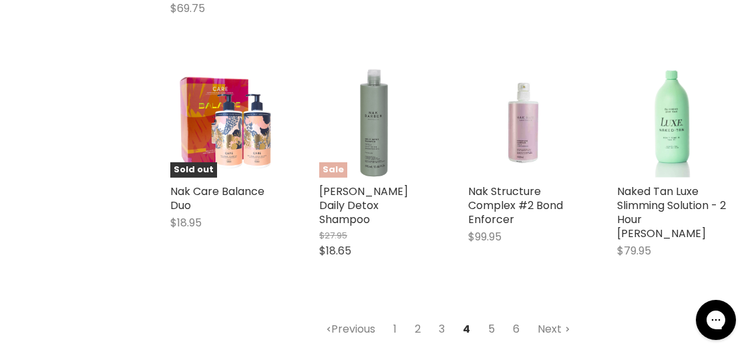
click at [491, 317] on link "5" at bounding box center [491, 329] width 21 height 24
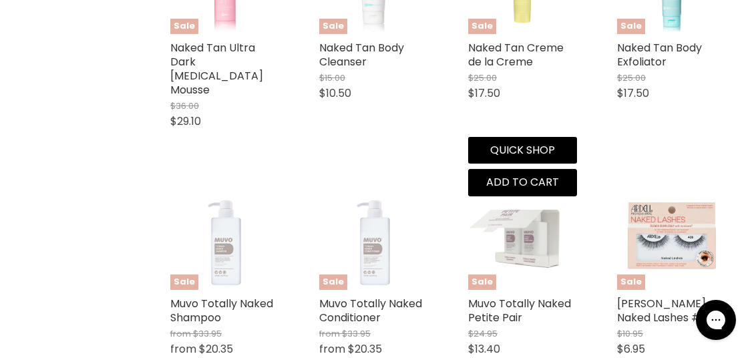
scroll to position [1185, 0]
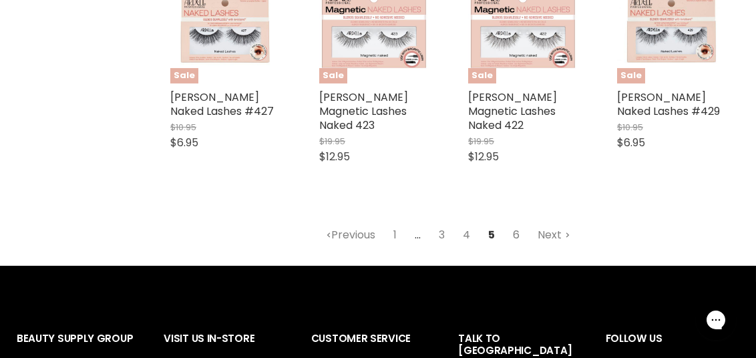
click at [515, 223] on link "6" at bounding box center [516, 235] width 21 height 24
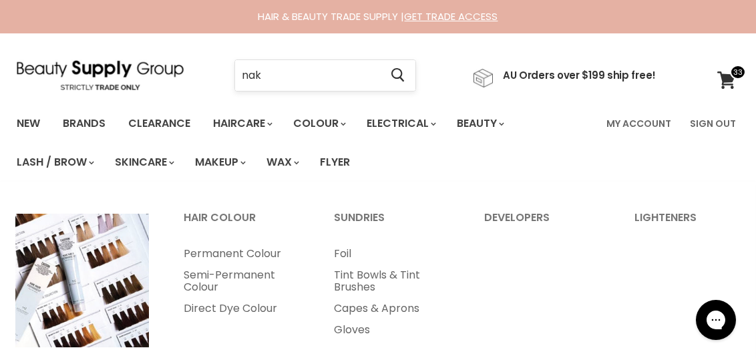
click at [295, 76] on input "nak" at bounding box center [307, 75] width 145 height 31
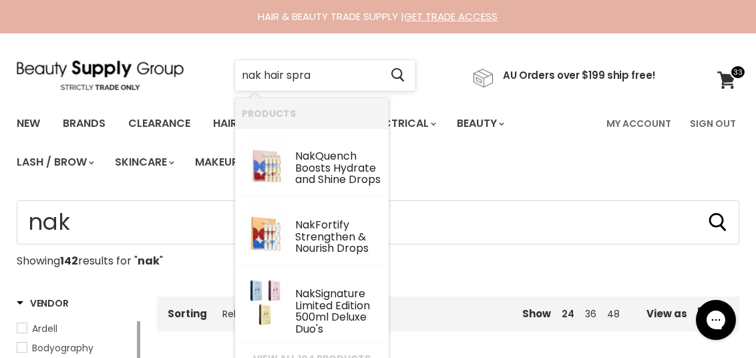
type input "nak hair spray"
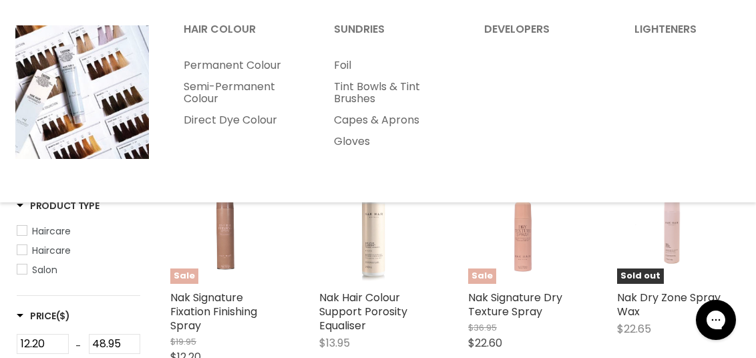
scroll to position [200, 0]
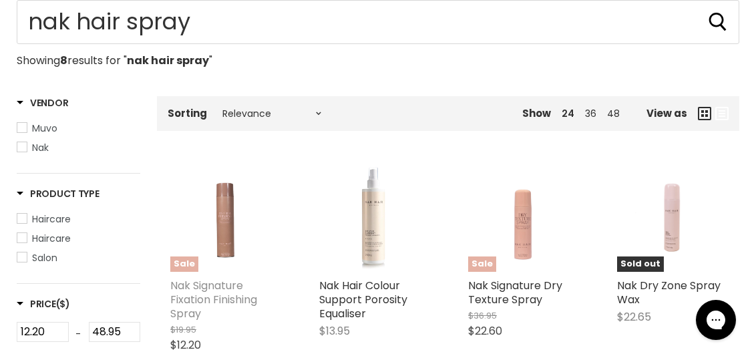
click at [227, 291] on link "Nak Signature Fixation Finishing Spray" at bounding box center [213, 299] width 87 height 43
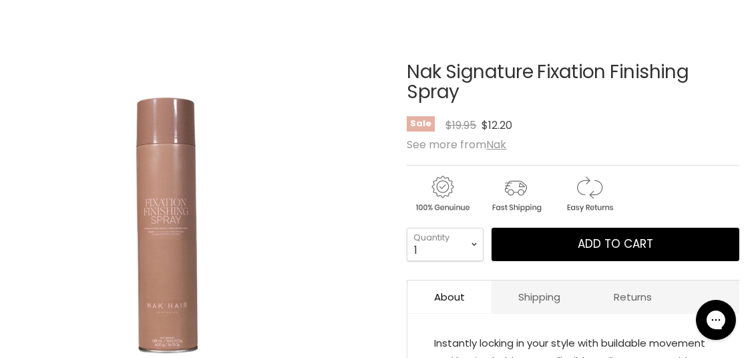
scroll to position [200, 0]
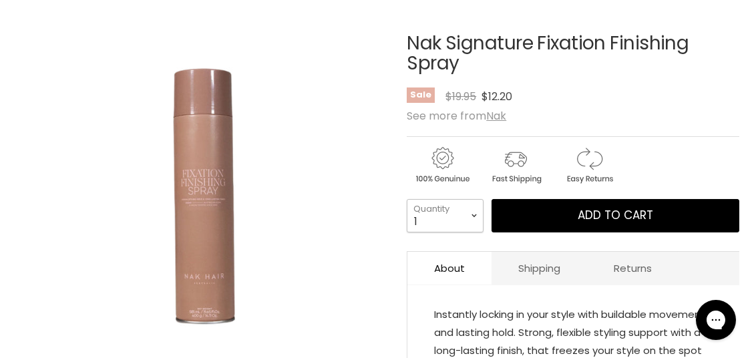
drag, startPoint x: 476, startPoint y: 217, endPoint x: 468, endPoint y: 222, distance: 9.9
click at [476, 217] on select "1 2 3 4 5 6 7 8 9 10+" at bounding box center [445, 215] width 77 height 33
select select "5"
click at [407, 199] on select "1 2 3 4 5 6 7 8 9 10+" at bounding box center [445, 215] width 77 height 33
type input "5"
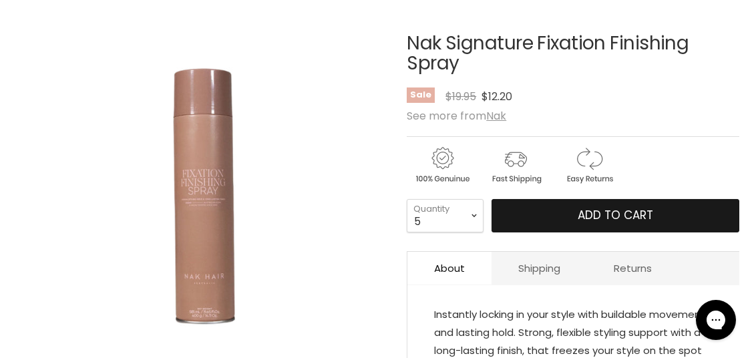
click at [566, 211] on button "Add to cart" at bounding box center [616, 215] width 248 height 33
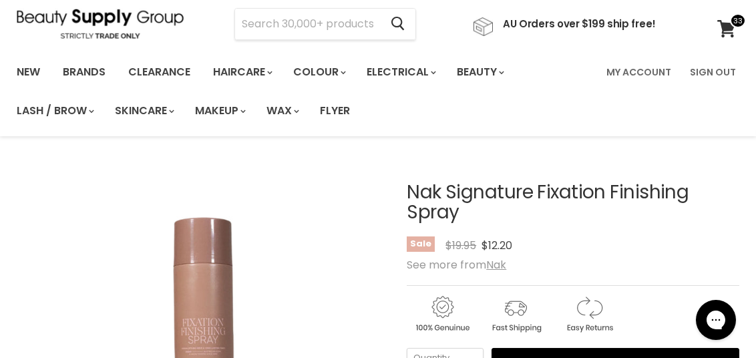
scroll to position [0, 0]
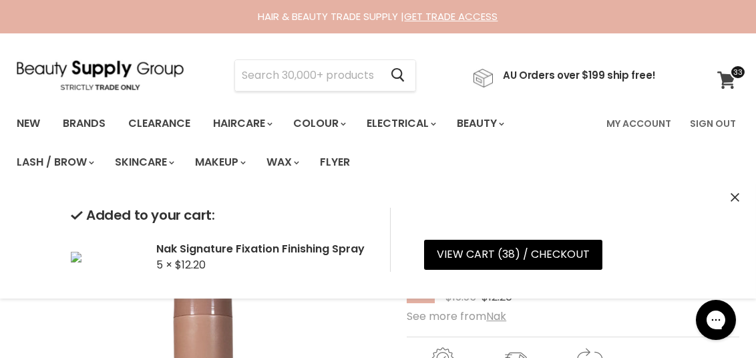
click at [732, 75] on span at bounding box center [738, 72] width 16 height 15
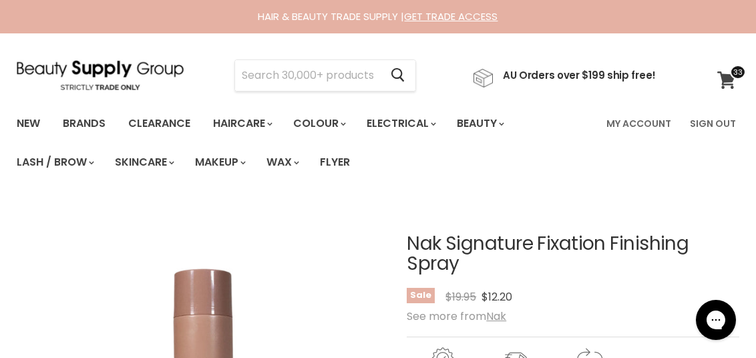
scroll to position [236, 0]
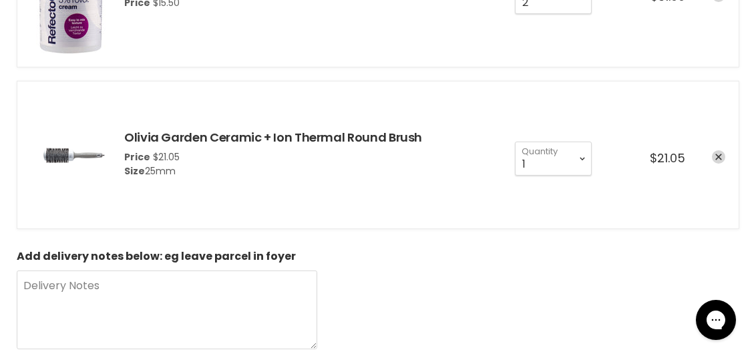
scroll to position [2204, 0]
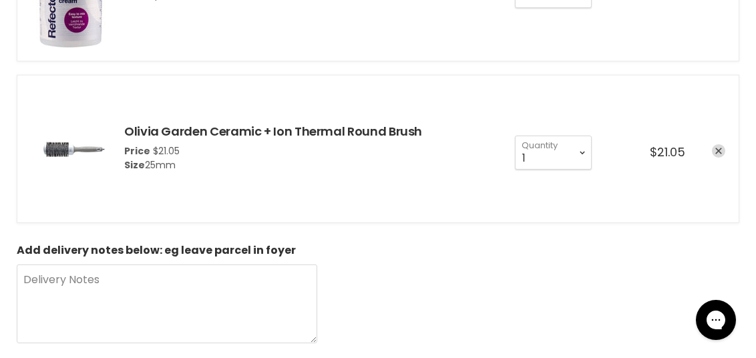
click at [716, 148] on icon "remove Olivia Garden Ceramic + Ion Thermal Round Brush" at bounding box center [719, 151] width 7 height 7
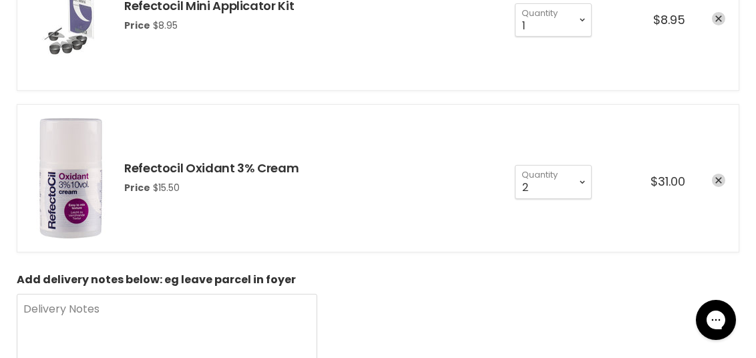
scroll to position [2004, 0]
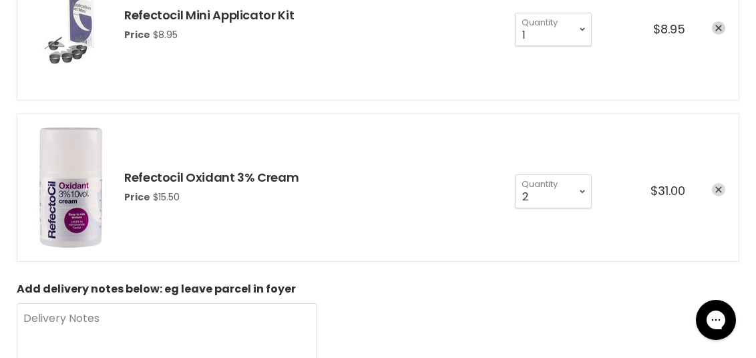
click at [716, 186] on icon "remove Refectocil Oxidant 3% Cream" at bounding box center [719, 189] width 7 height 7
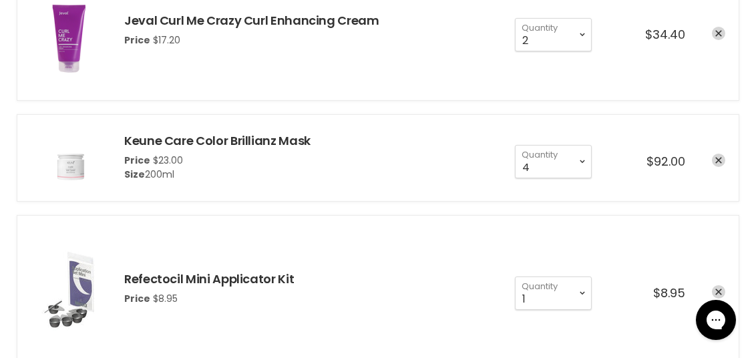
scroll to position [1736, 0]
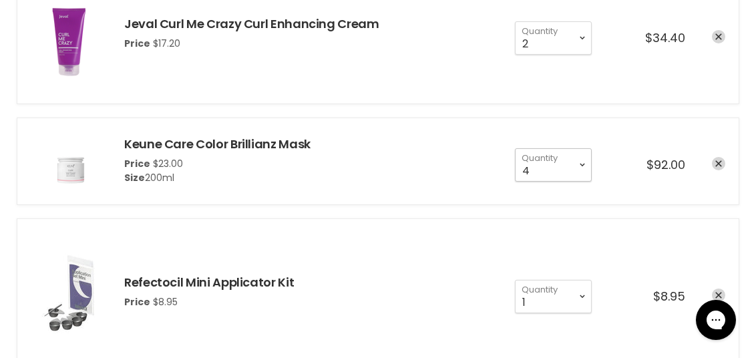
click at [583, 160] on select "1 2 3 4 5 6 7 8 9 10+" at bounding box center [553, 164] width 77 height 33
select select "2"
click at [515, 148] on select "1 2 3 4 5 6 7 8 9 10+" at bounding box center [553, 164] width 77 height 33
type input "2"
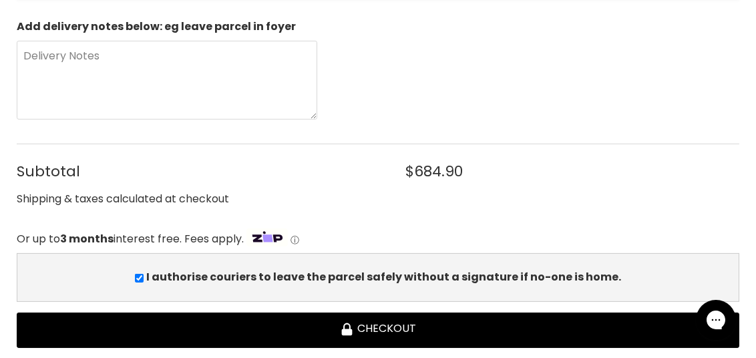
scroll to position [2138, 0]
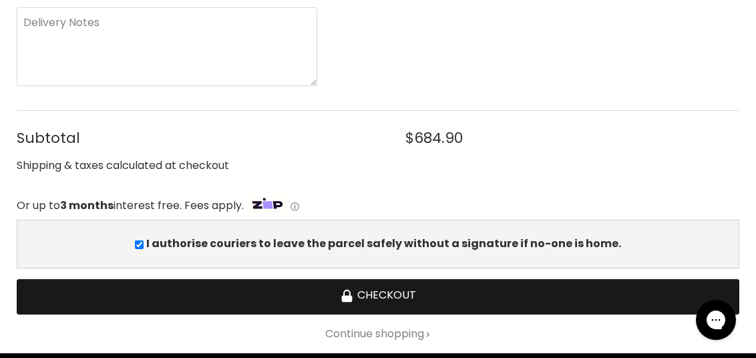
click at [376, 292] on button "Checkout" at bounding box center [378, 296] width 723 height 35
